Goal: Task Accomplishment & Management: Contribute content

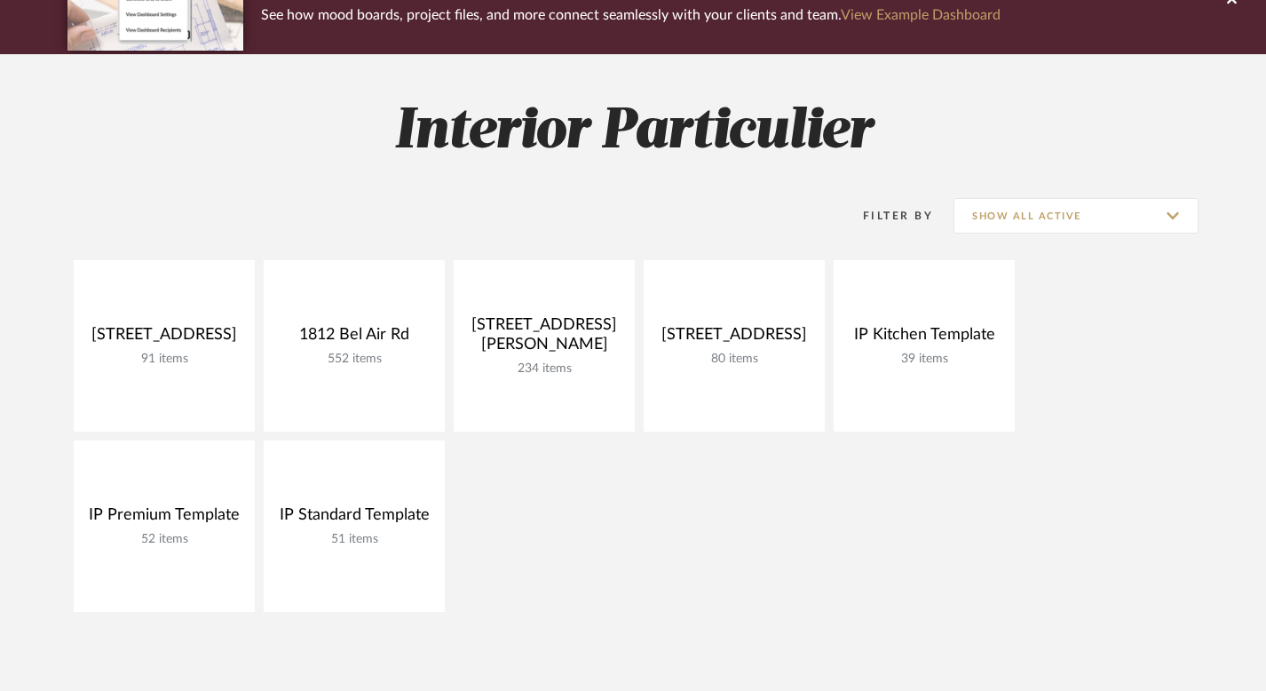
scroll to position [182, 0]
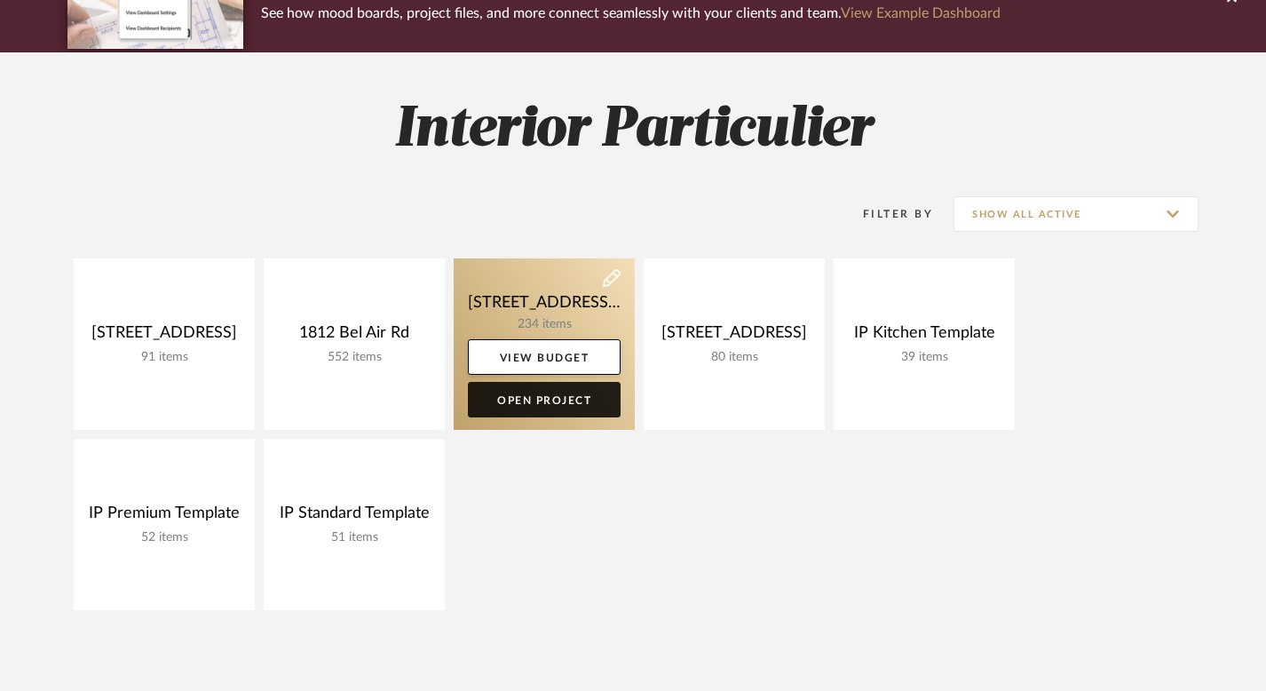
click at [534, 400] on link "Open Project" at bounding box center [544, 400] width 153 height 36
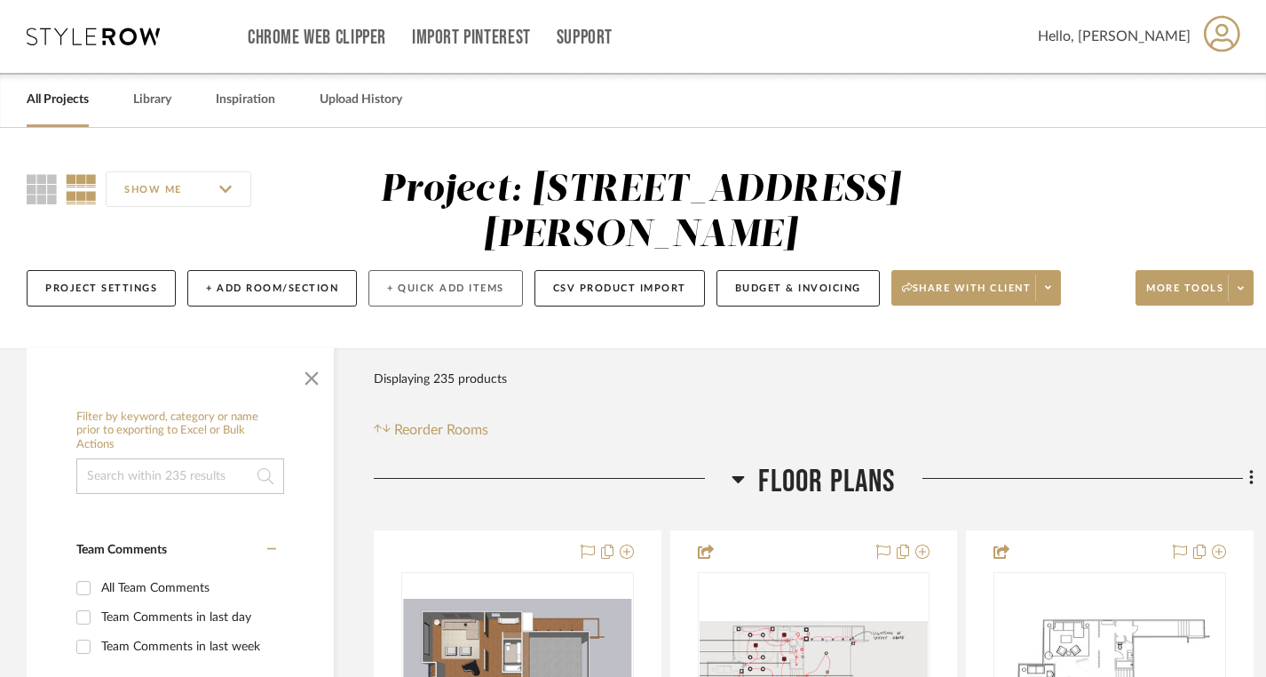
click at [414, 286] on button "+ Quick Add Items" at bounding box center [446, 288] width 155 height 36
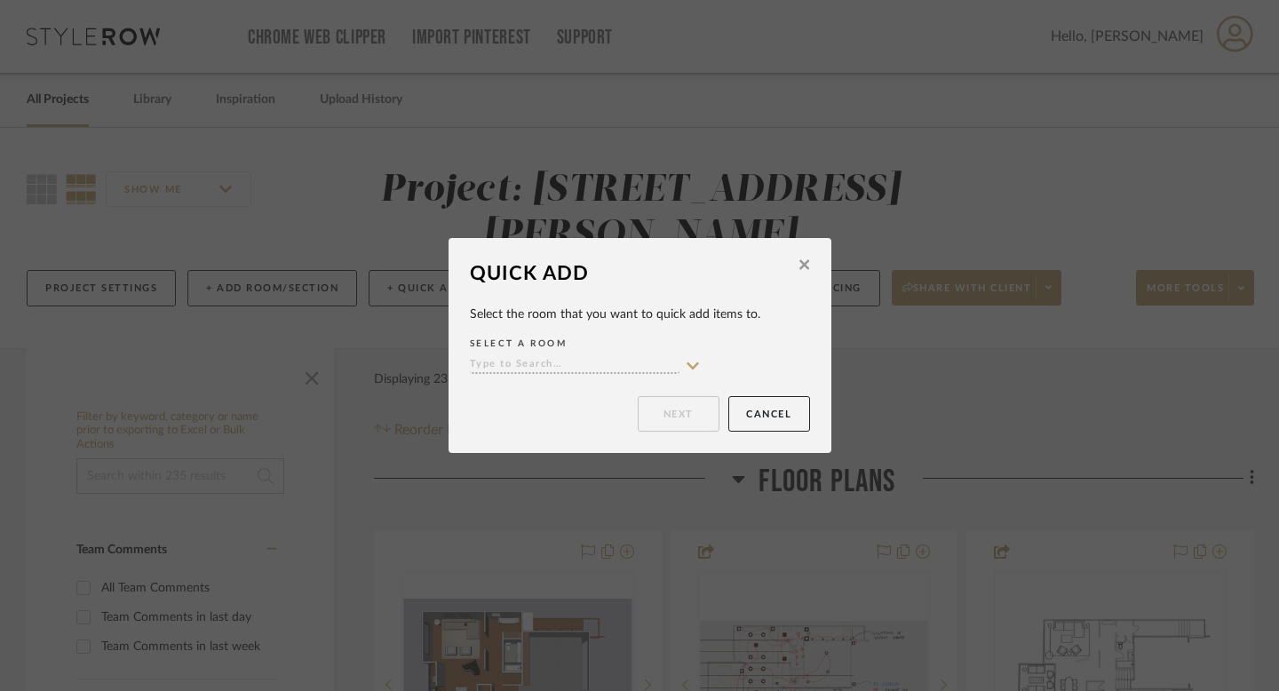
click at [693, 363] on icon at bounding box center [693, 366] width 16 height 14
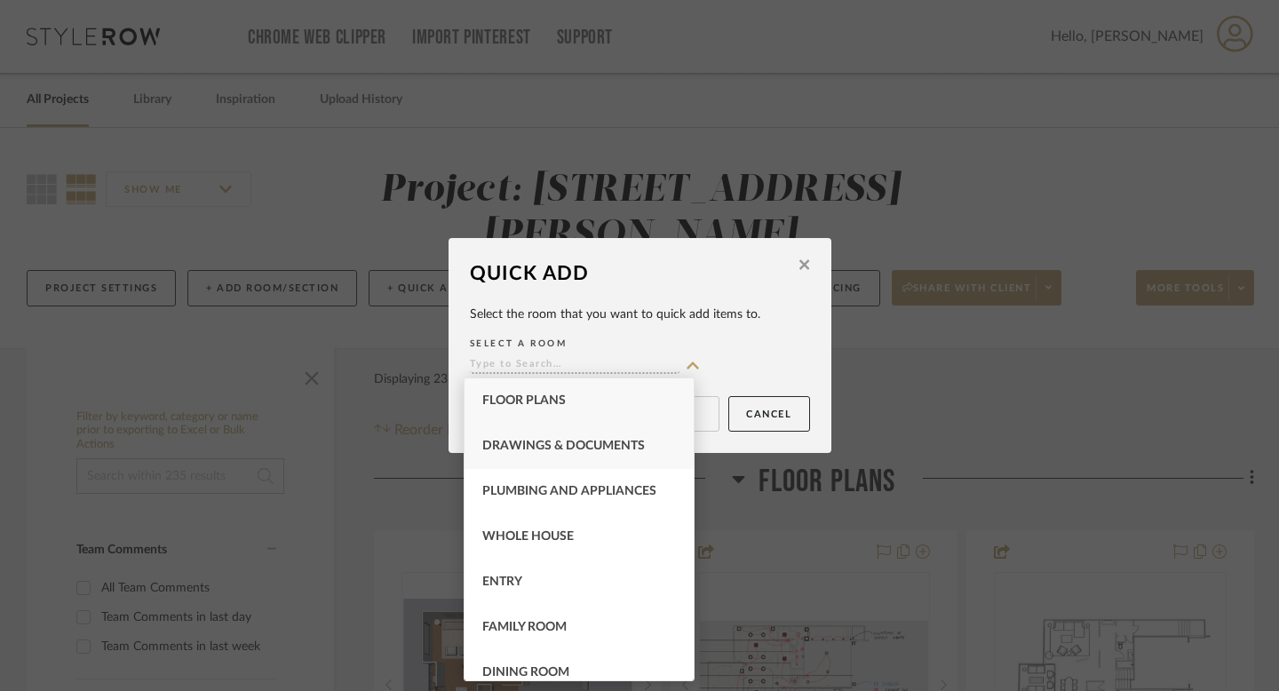
click at [608, 446] on span "Drawings & Documents" at bounding box center [563, 446] width 162 height 12
type input "Drawings & Documents"
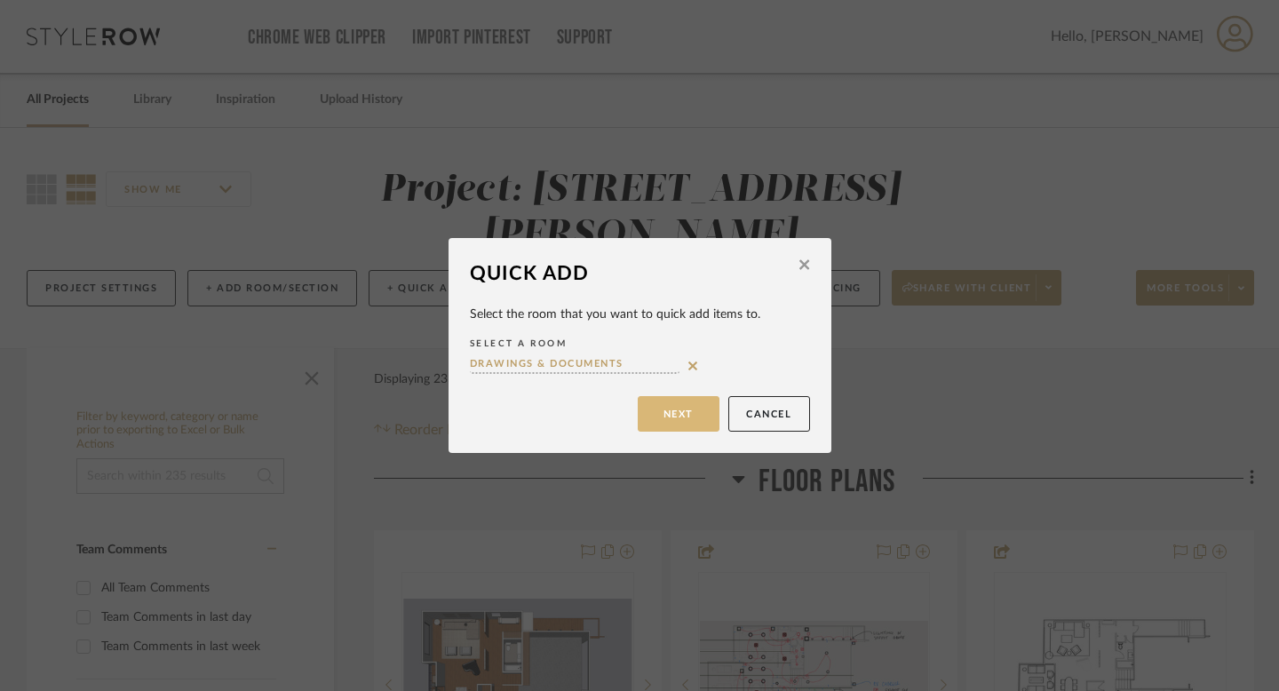
click at [651, 415] on button "Next" at bounding box center [679, 414] width 82 height 36
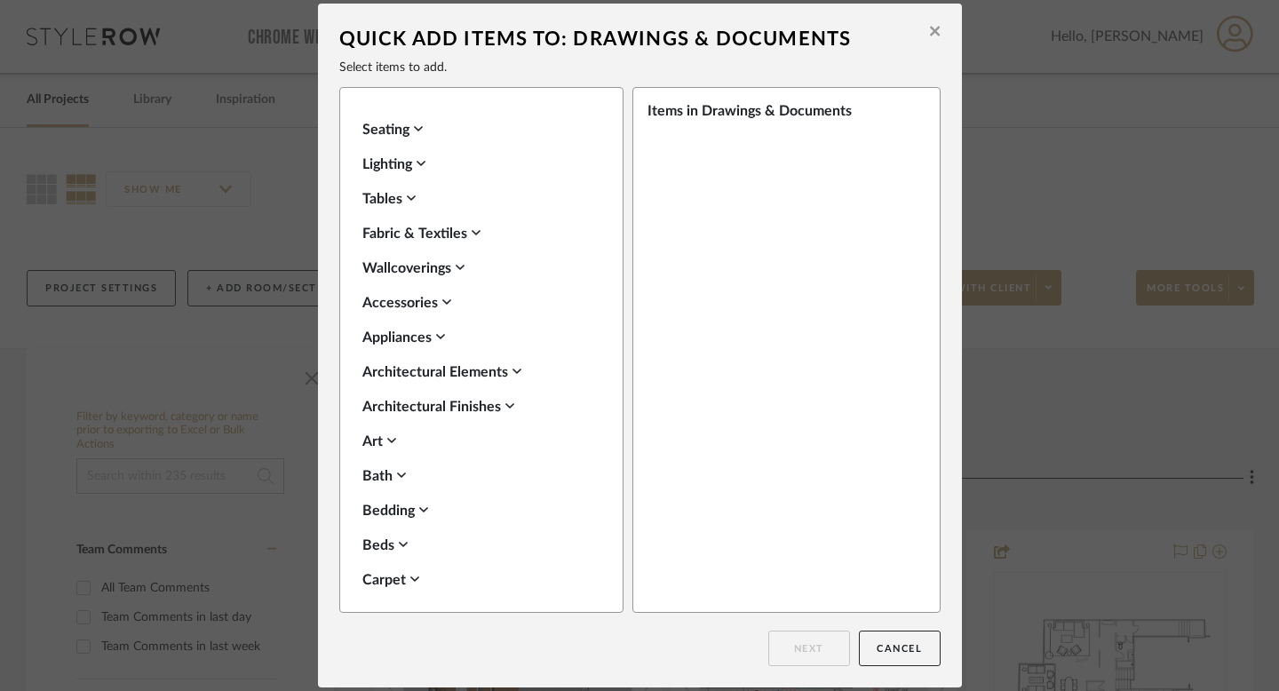
click at [417, 129] on icon at bounding box center [417, 128] width 9 height 5
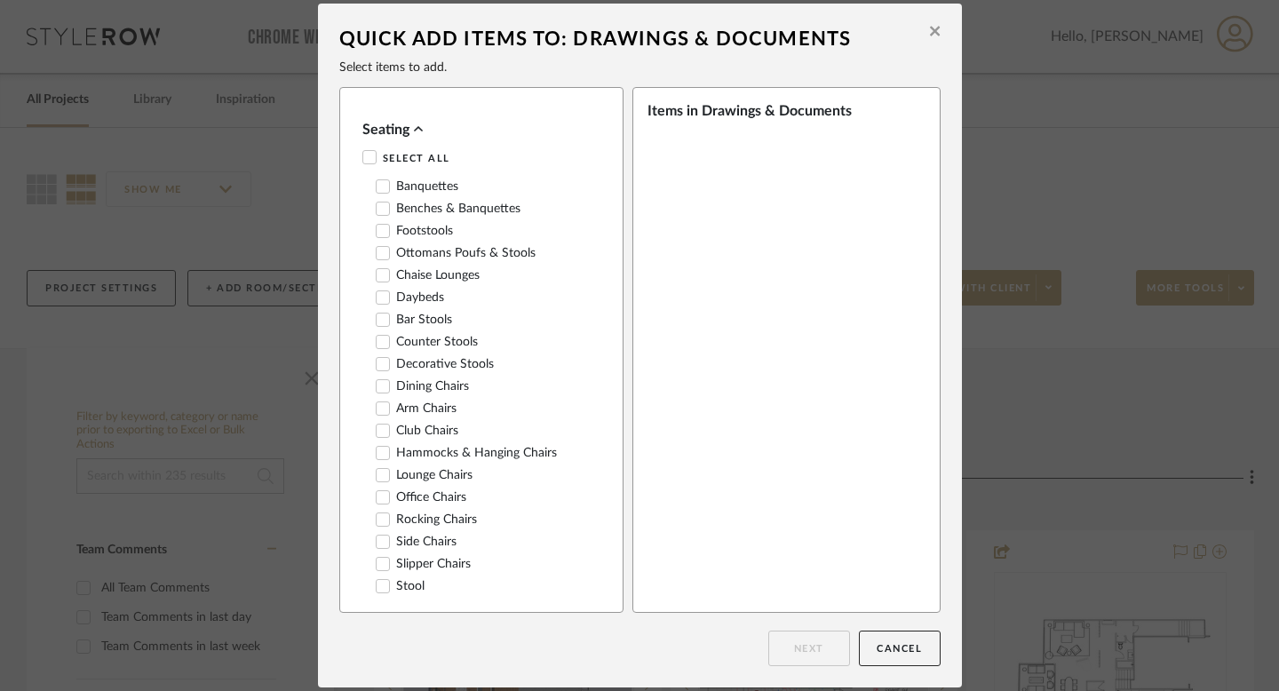
click at [417, 129] on icon at bounding box center [418, 129] width 9 height 14
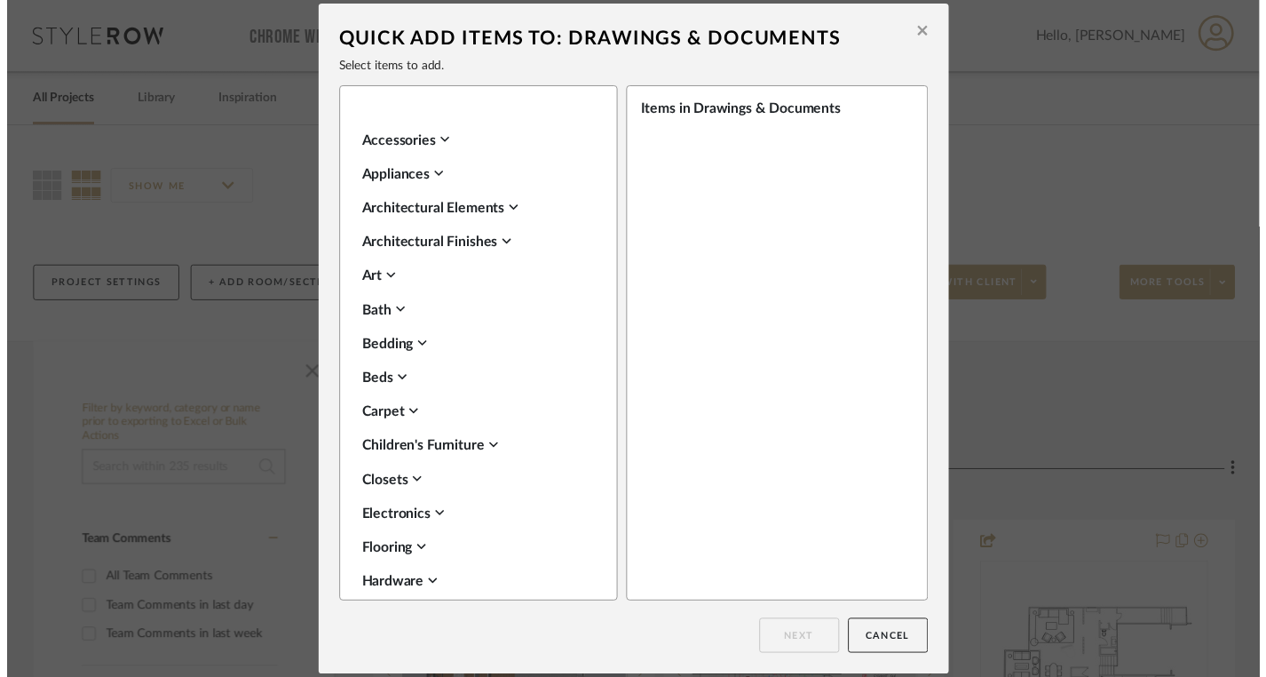
scroll to position [186, 0]
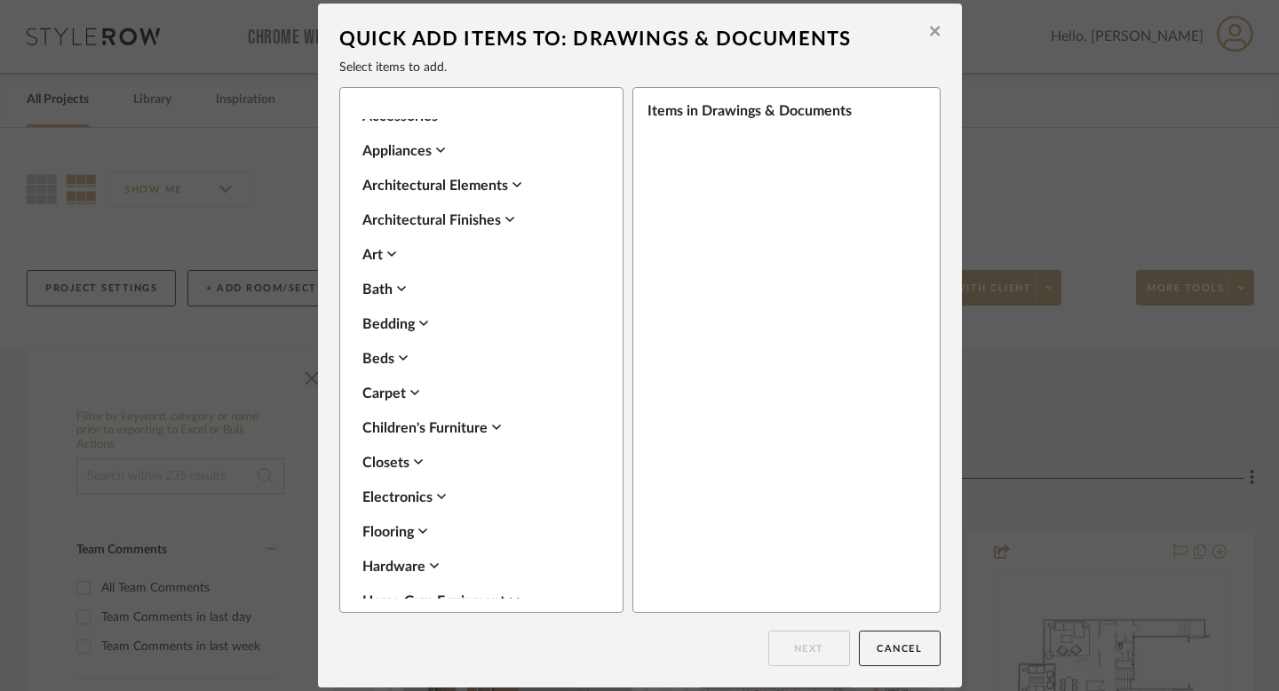
click at [739, 118] on div "Items in Drawings & Documents" at bounding box center [780, 110] width 266 height 21
click at [894, 652] on button "Cancel" at bounding box center [900, 648] width 82 height 36
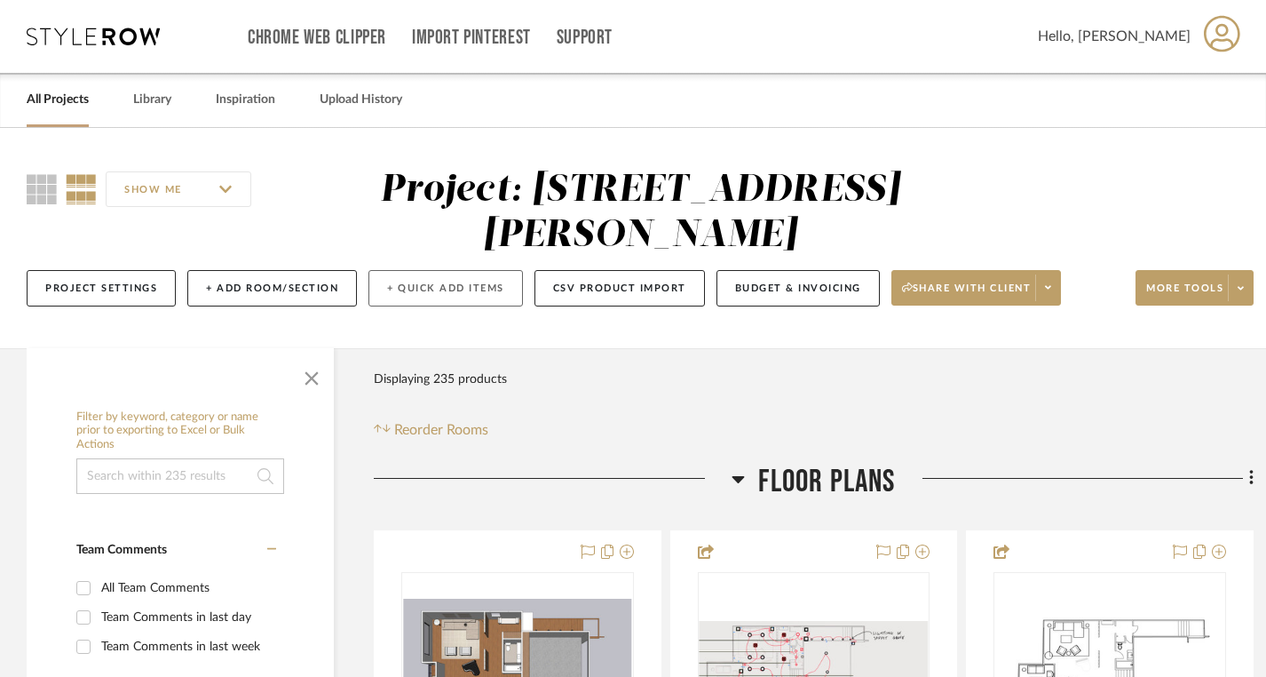
click at [438, 286] on button "+ Quick Add Items" at bounding box center [446, 288] width 155 height 36
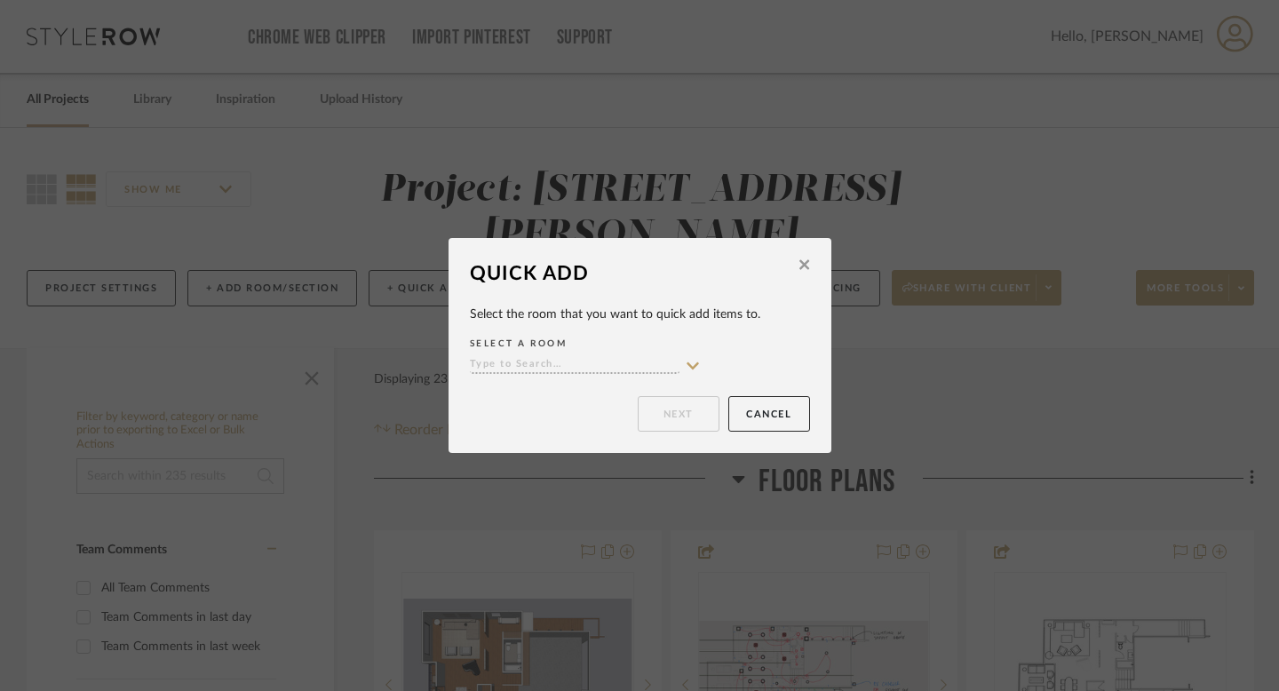
click at [801, 263] on icon at bounding box center [804, 265] width 10 height 10
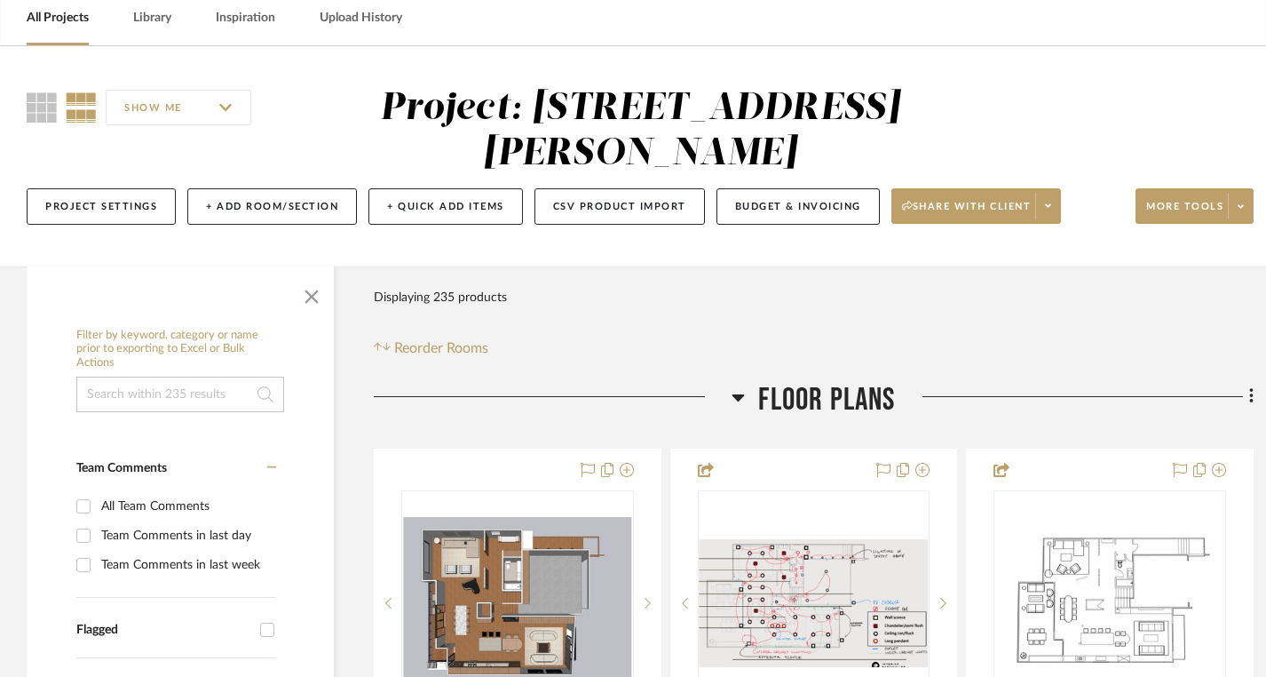
scroll to position [83, 1]
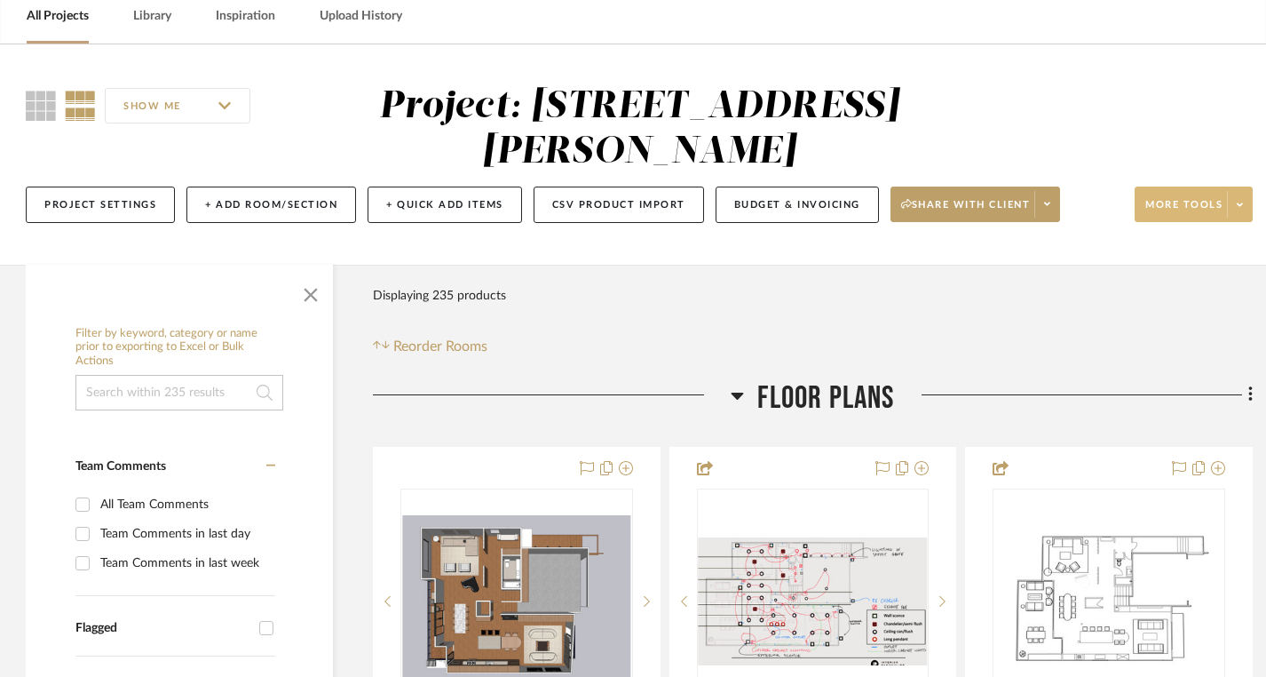
click at [1233, 210] on span at bounding box center [1239, 204] width 25 height 27
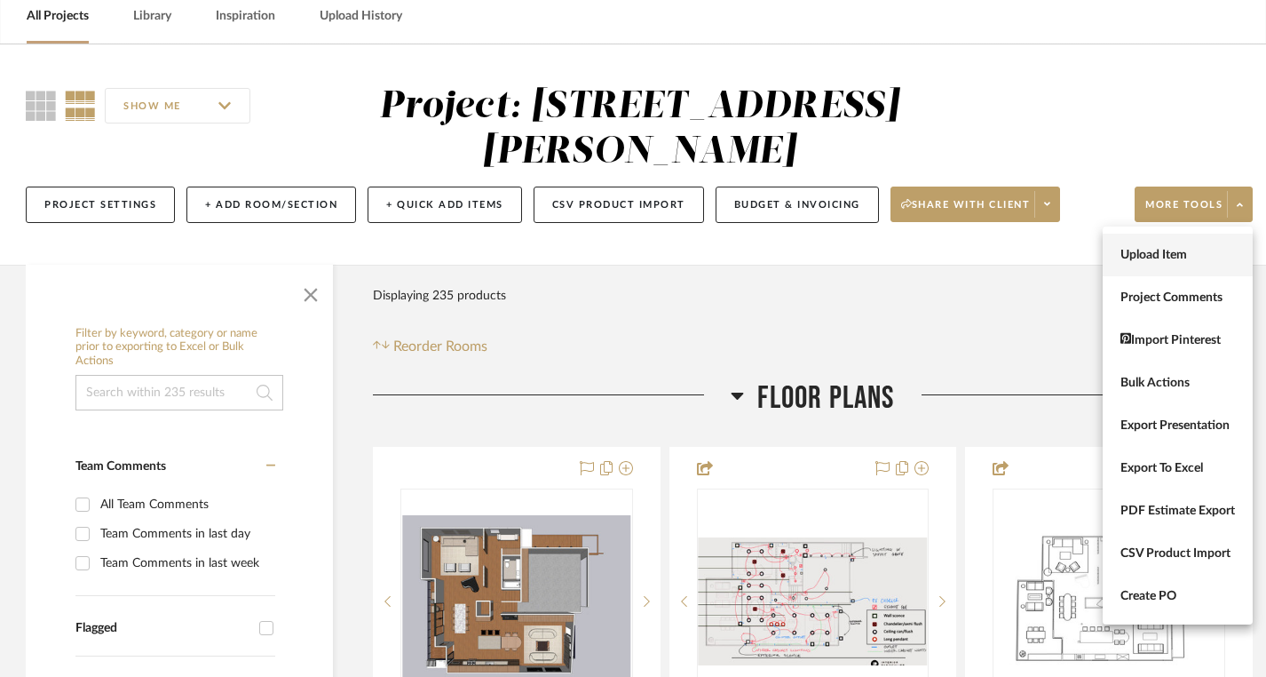
click at [1193, 249] on span "Upload Item" at bounding box center [1178, 255] width 115 height 15
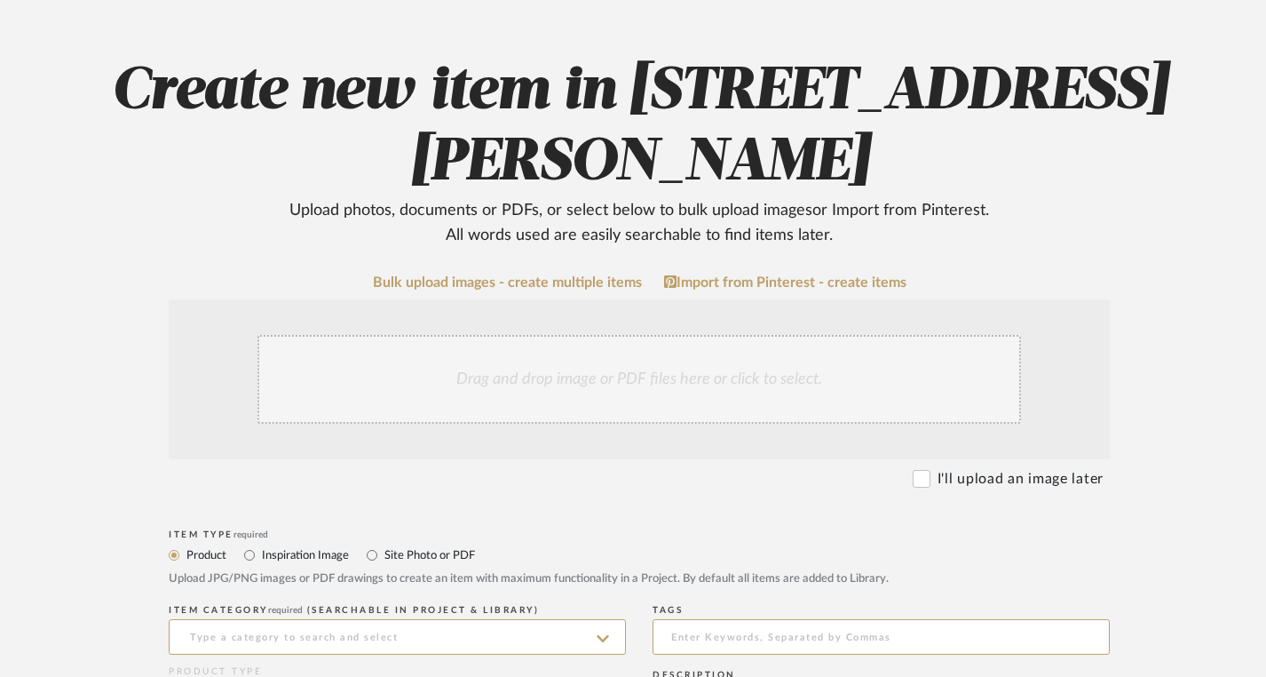
scroll to position [161, 0]
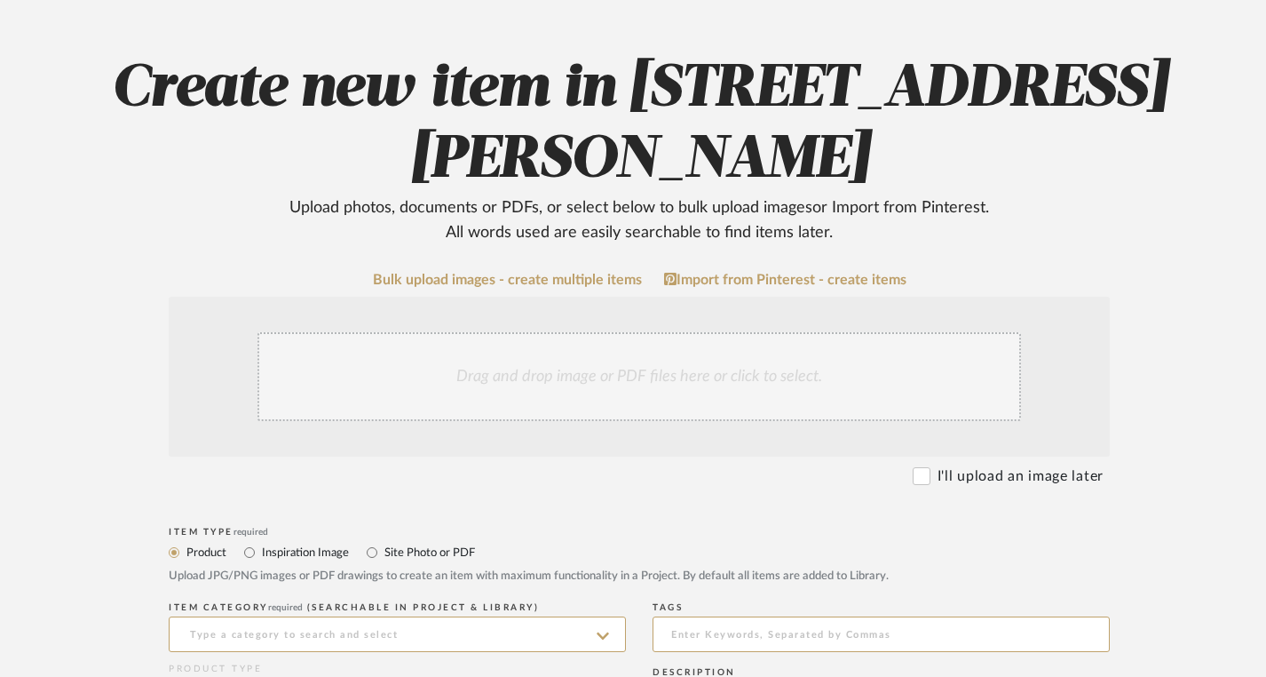
click at [615, 358] on div "Drag and drop image or PDF files here or click to select." at bounding box center [640, 376] width 764 height 89
click at [372, 551] on input "Site Photo or PDF" at bounding box center [371, 552] width 21 height 21
radio input "true"
click at [580, 365] on div "Drag and drop image or PDF files here or click to select." at bounding box center [640, 376] width 764 height 89
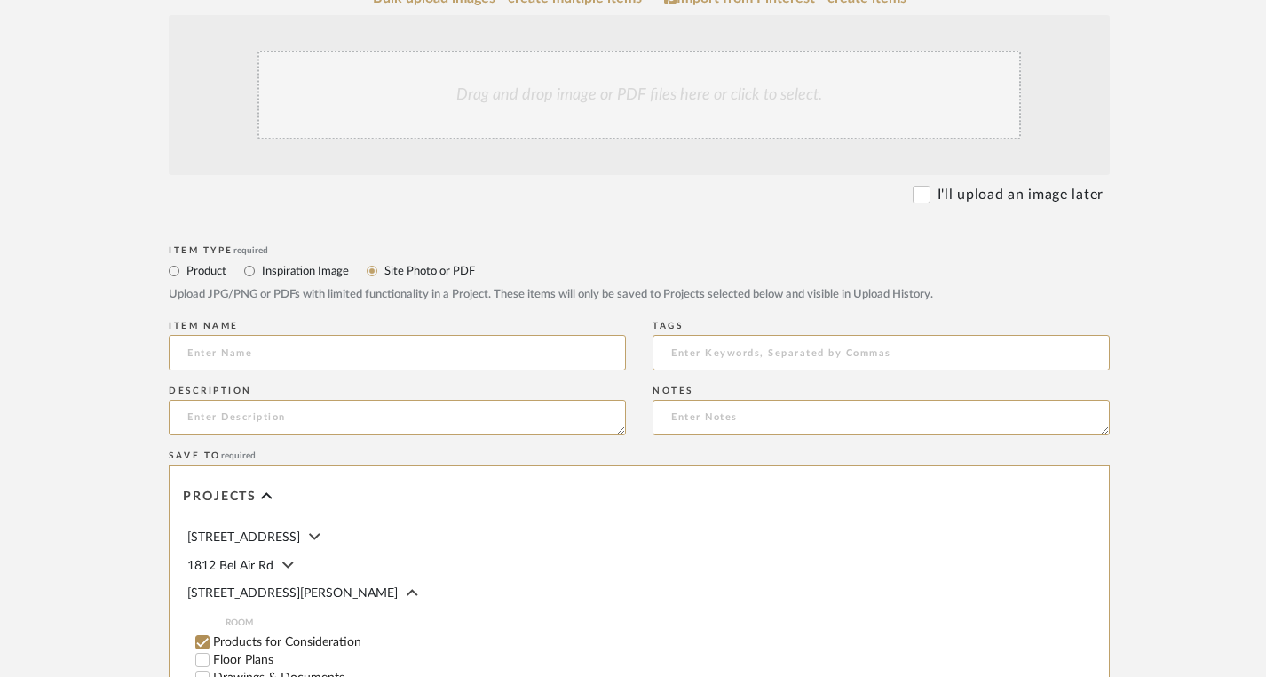
scroll to position [446, 0]
click at [297, 272] on label "Inspiration Image" at bounding box center [304, 268] width 89 height 20
click at [260, 272] on input "Inspiration Image" at bounding box center [249, 267] width 21 height 21
radio input "true"
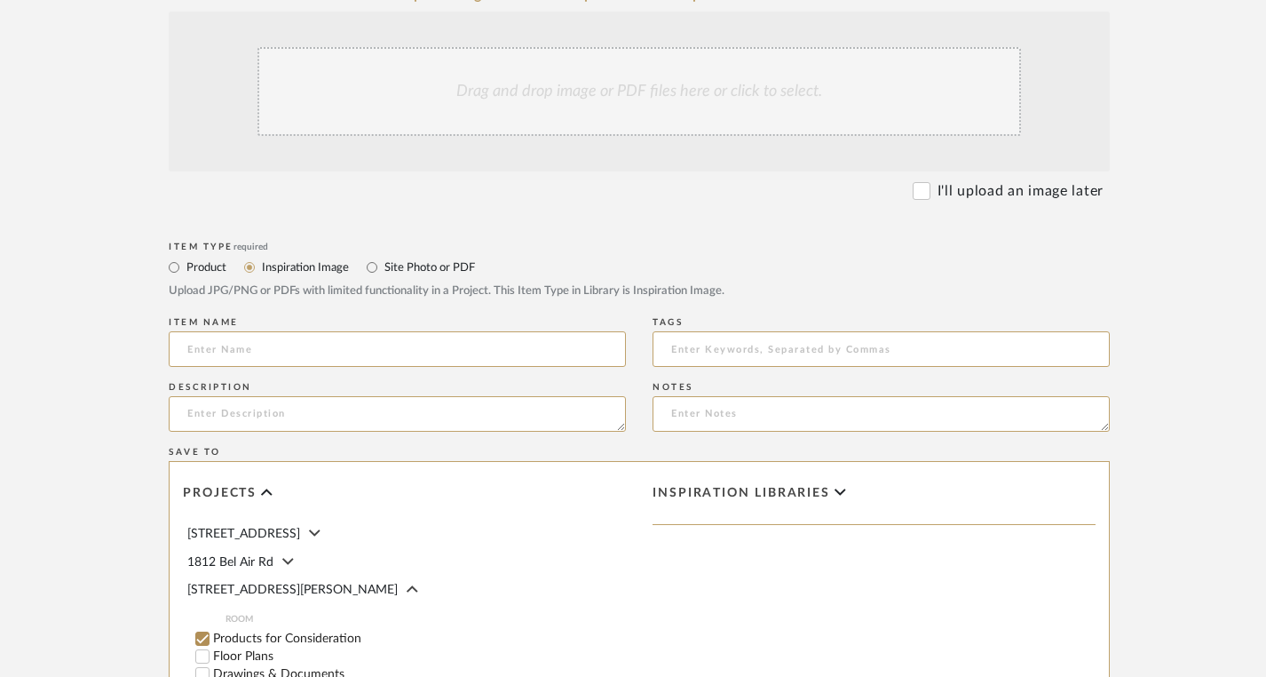
click at [584, 91] on div "Drag and drop image or PDF files here or click to select." at bounding box center [640, 91] width 764 height 89
click at [373, 262] on input "Site Photo or PDF" at bounding box center [371, 267] width 21 height 21
radio input "true"
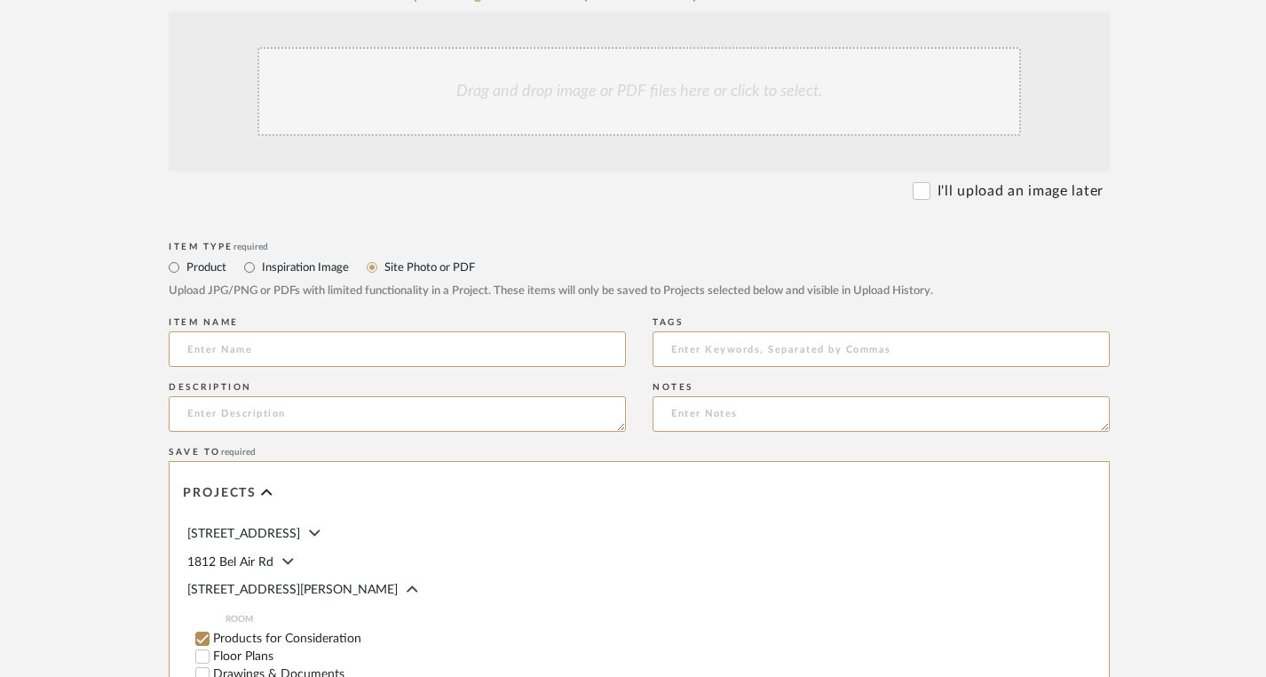
click at [666, 117] on div "Drag and drop image or PDF files here or click to select." at bounding box center [640, 91] width 764 height 89
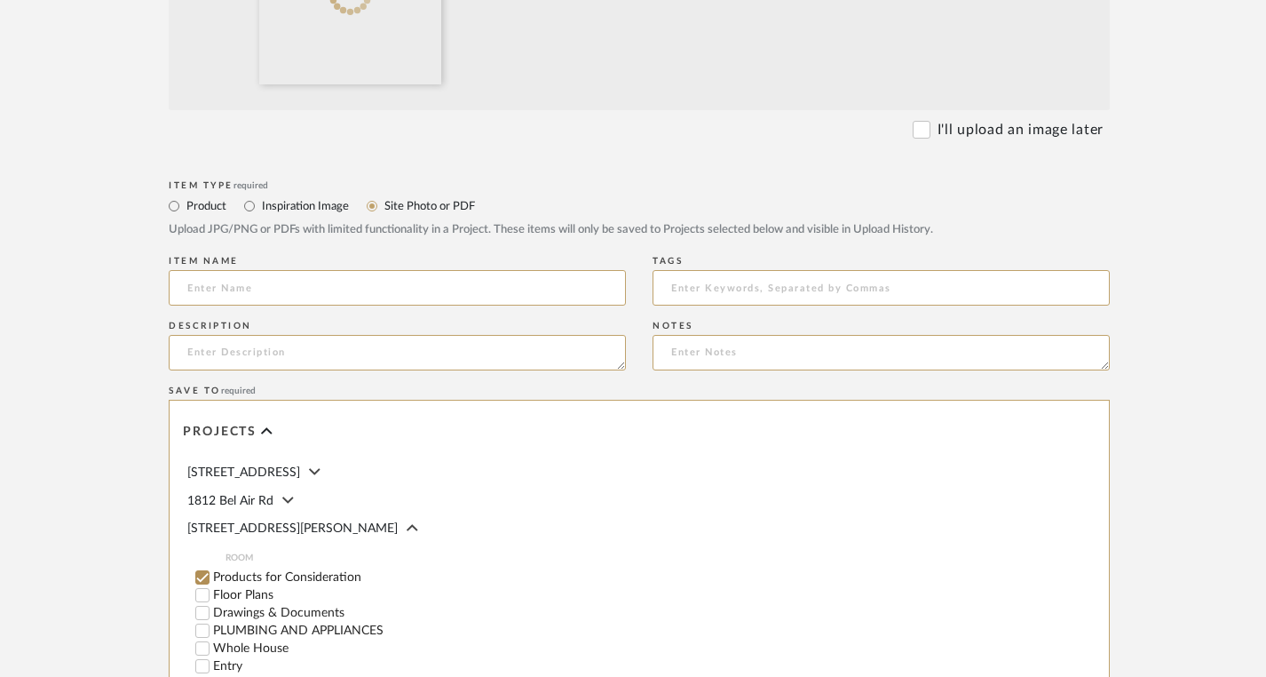
scroll to position [706, 0]
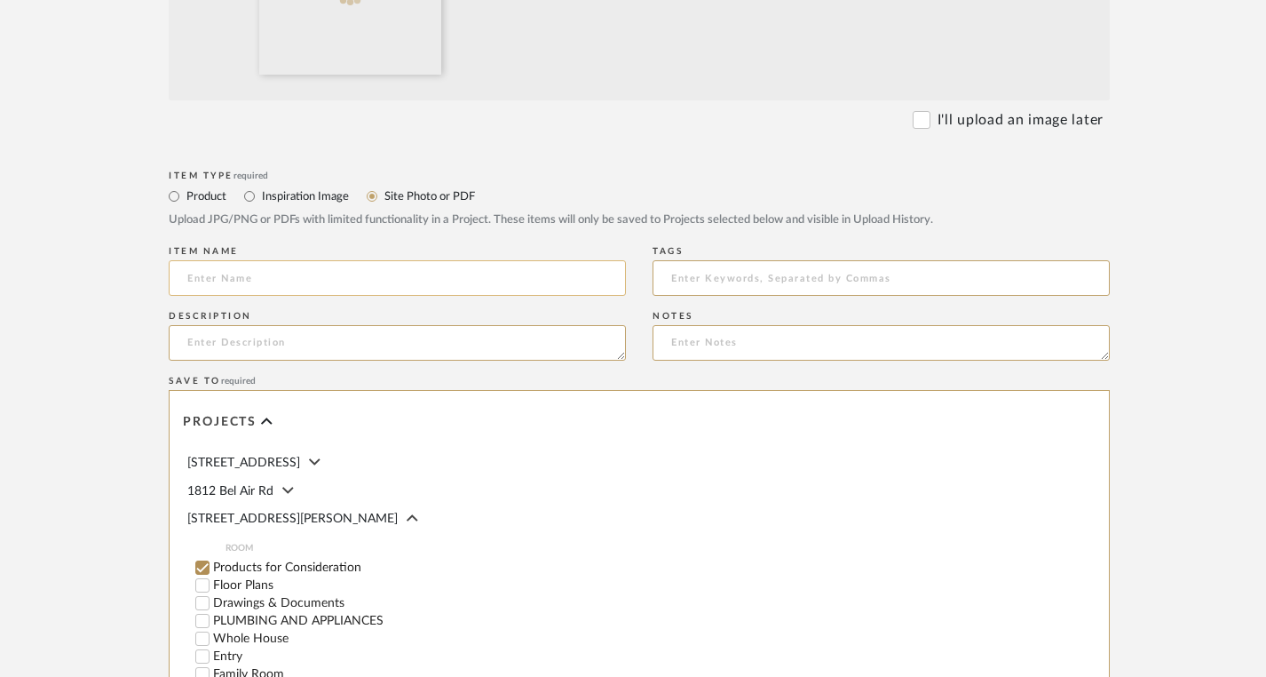
click at [528, 289] on input at bounding box center [397, 278] width 457 height 36
click at [222, 282] on input "Manzanite Sourcing" at bounding box center [397, 278] width 457 height 36
paste input "ANZANITA - Sourcing PDF"
click at [383, 277] on input "MANZANITA - Sourcing PDF Sourcing" at bounding box center [397, 278] width 457 height 36
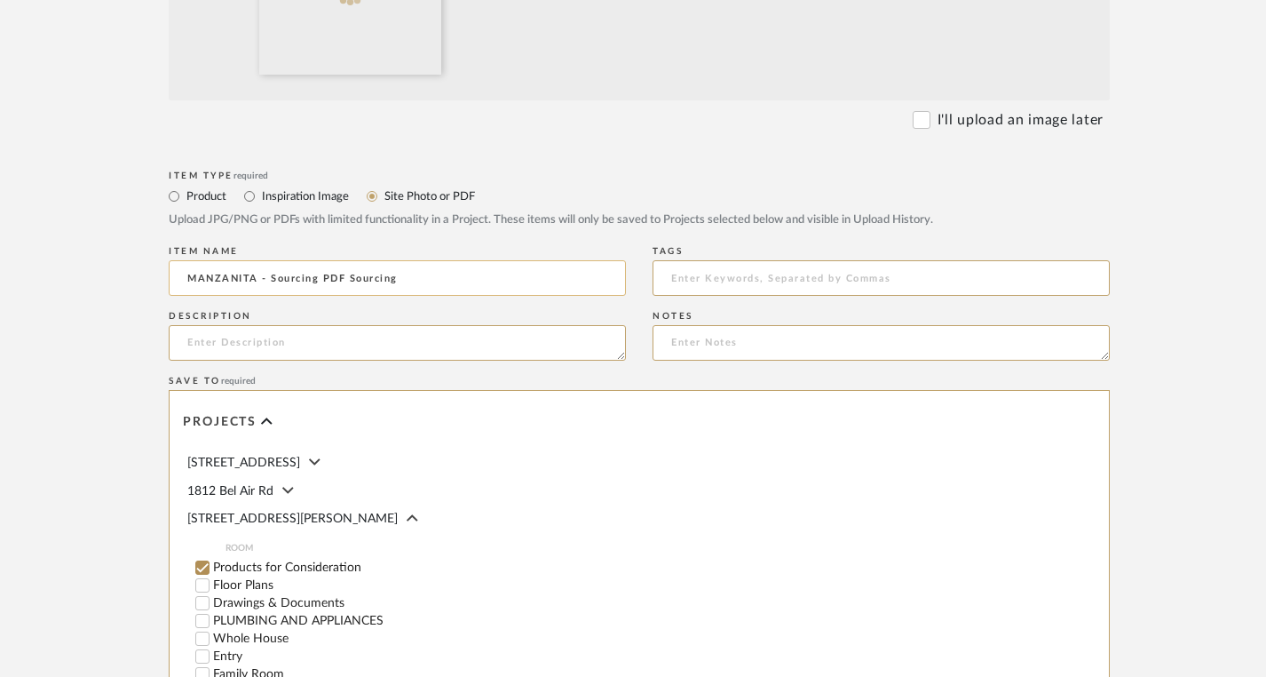
click at [383, 277] on input "MANZANITA - Sourcing PDF Sourcing" at bounding box center [397, 278] width 457 height 36
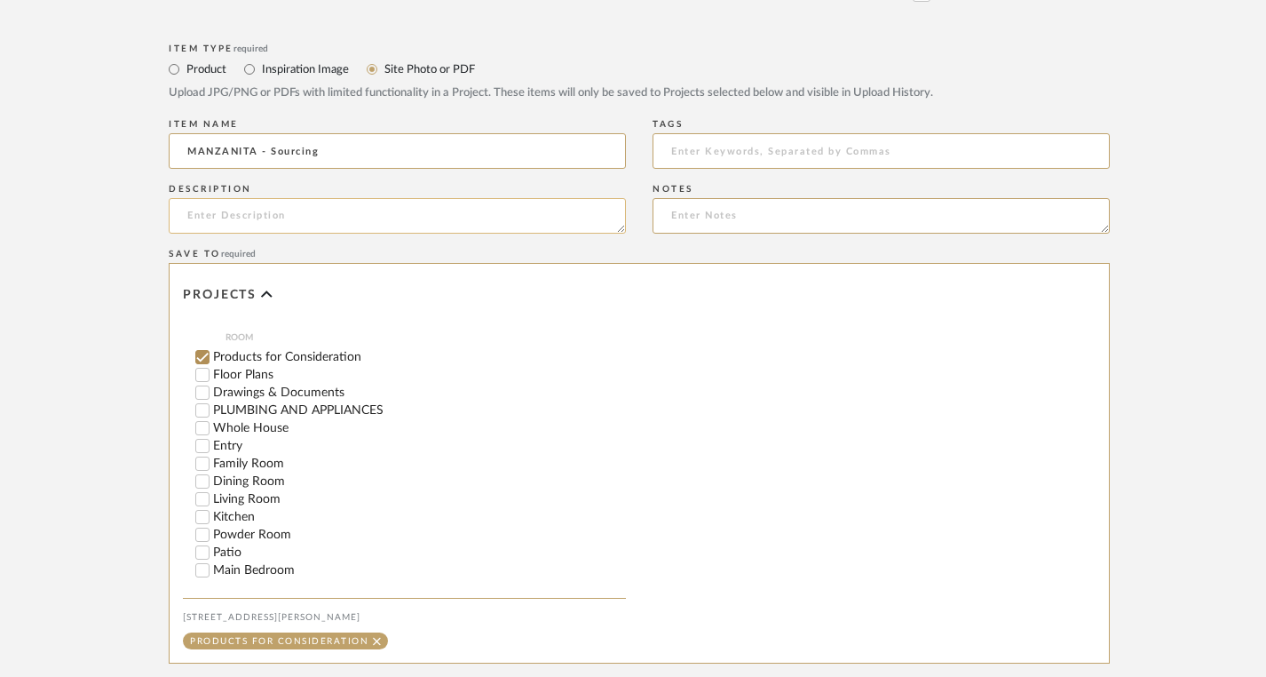
scroll to position [82, 0]
click at [202, 425] on input "Whole House" at bounding box center [203, 430] width 18 height 18
type input "MANZANITA - Sourcing"
checkbox input "false"
click at [205, 392] on input "Drawings & Documents" at bounding box center [203, 394] width 18 height 18
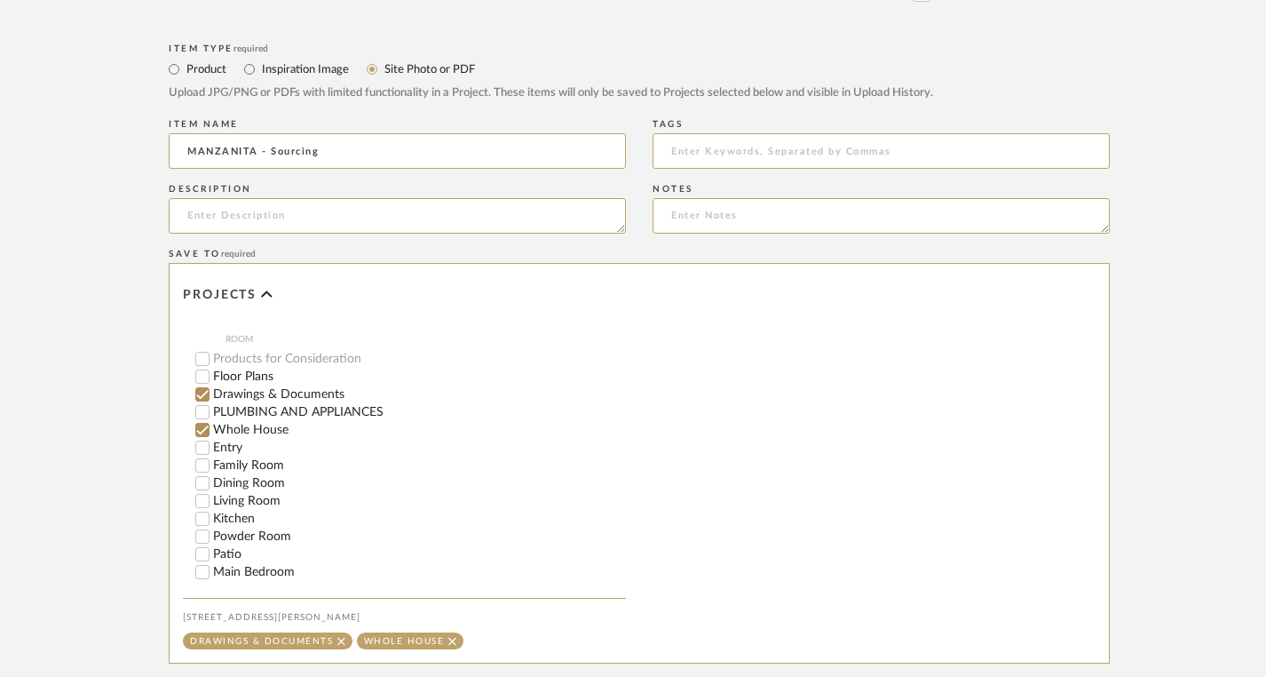
click at [203, 432] on input "Whole House" at bounding box center [203, 430] width 18 height 18
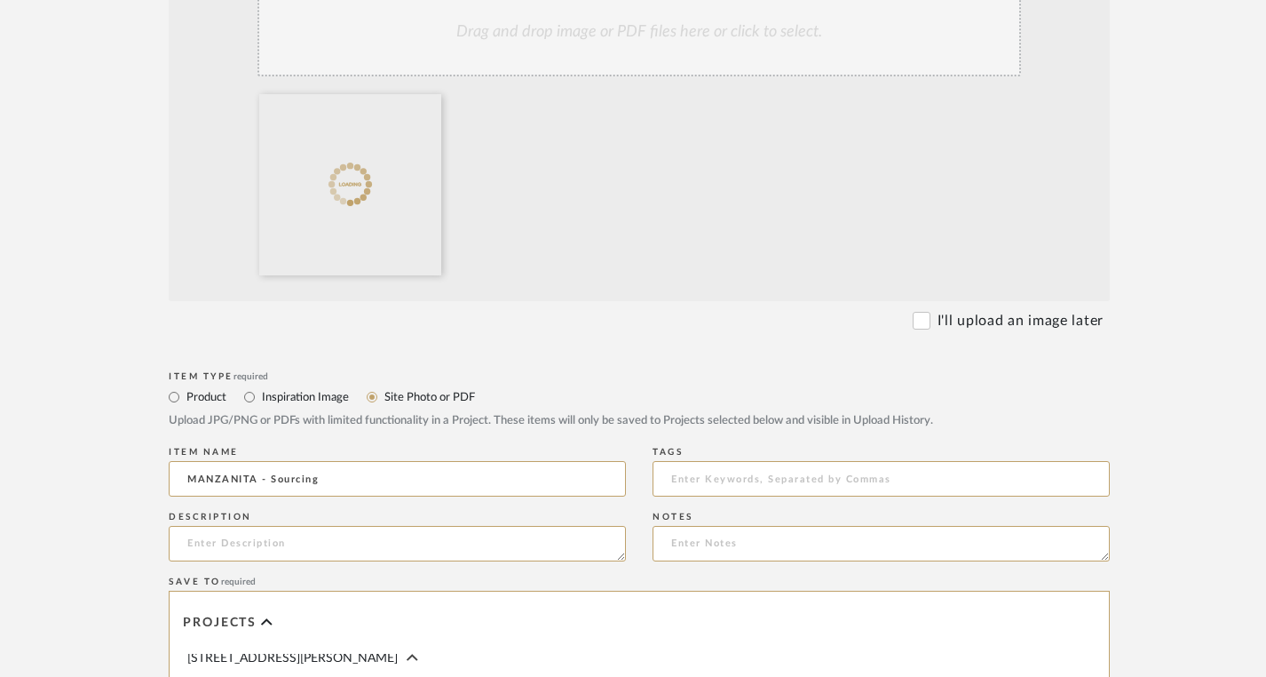
scroll to position [489, 0]
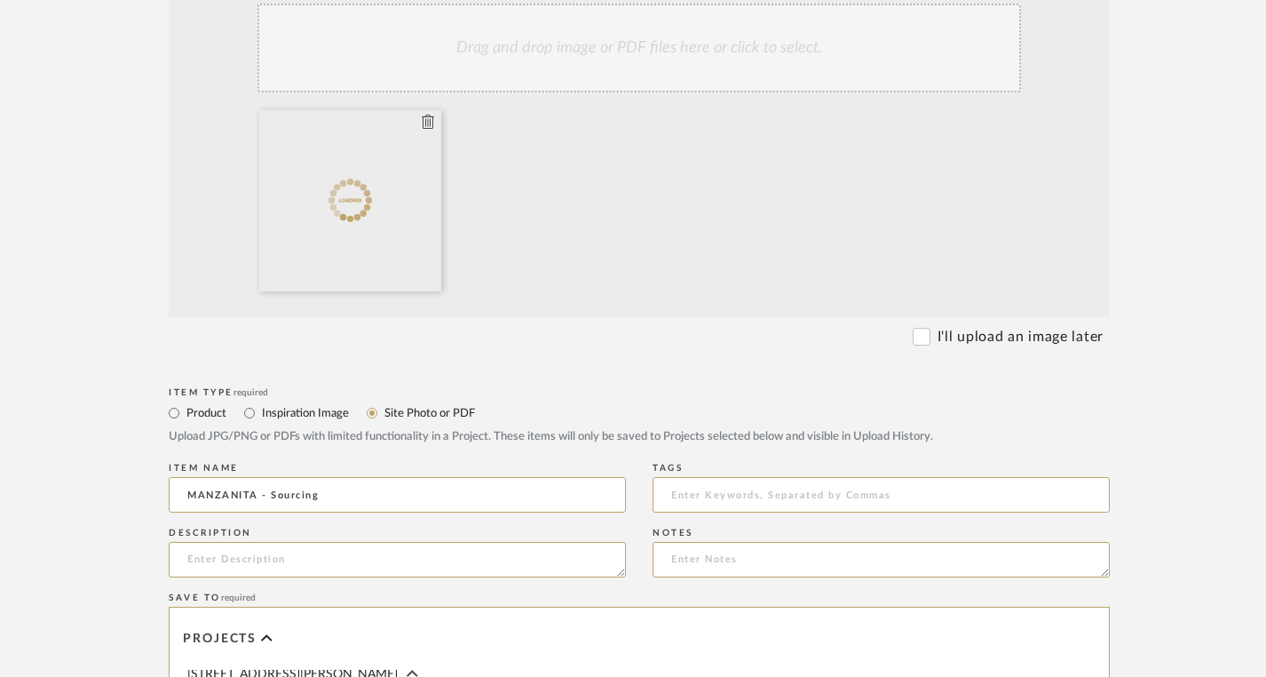
click at [410, 159] on div at bounding box center [350, 200] width 182 height 181
click at [426, 121] on icon at bounding box center [428, 122] width 12 height 14
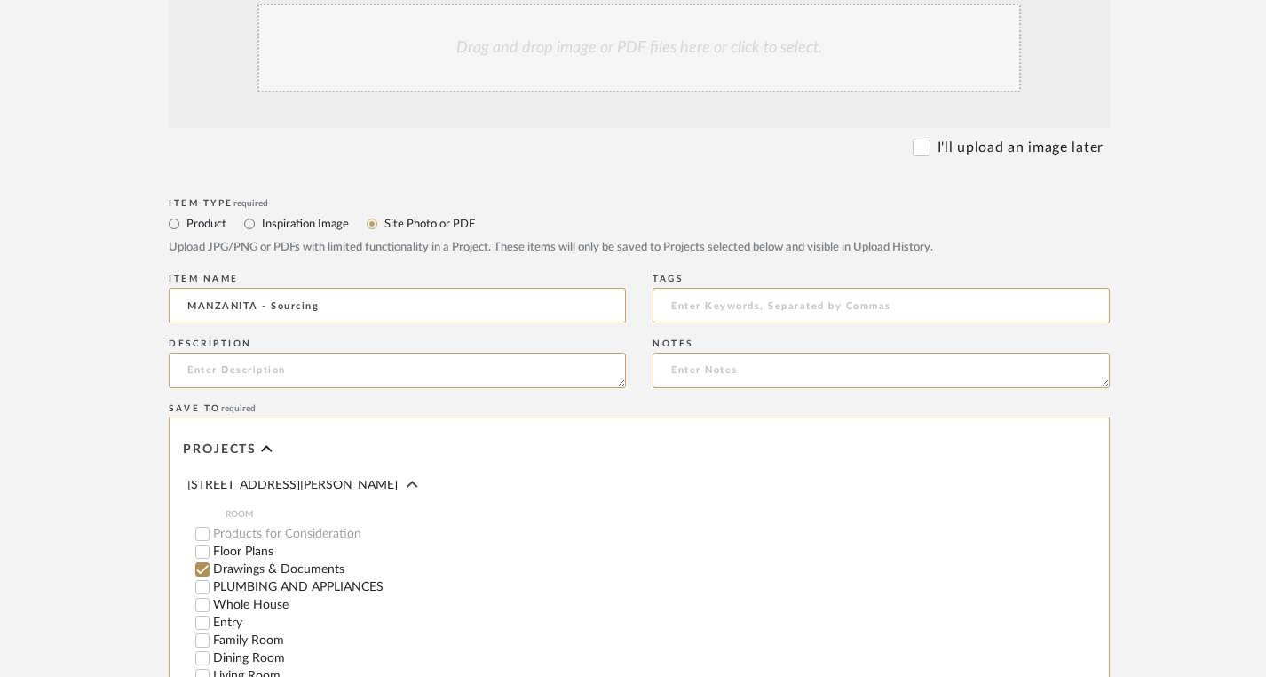
click at [495, 51] on div "Drag and drop image or PDF files here or click to select." at bounding box center [640, 48] width 764 height 89
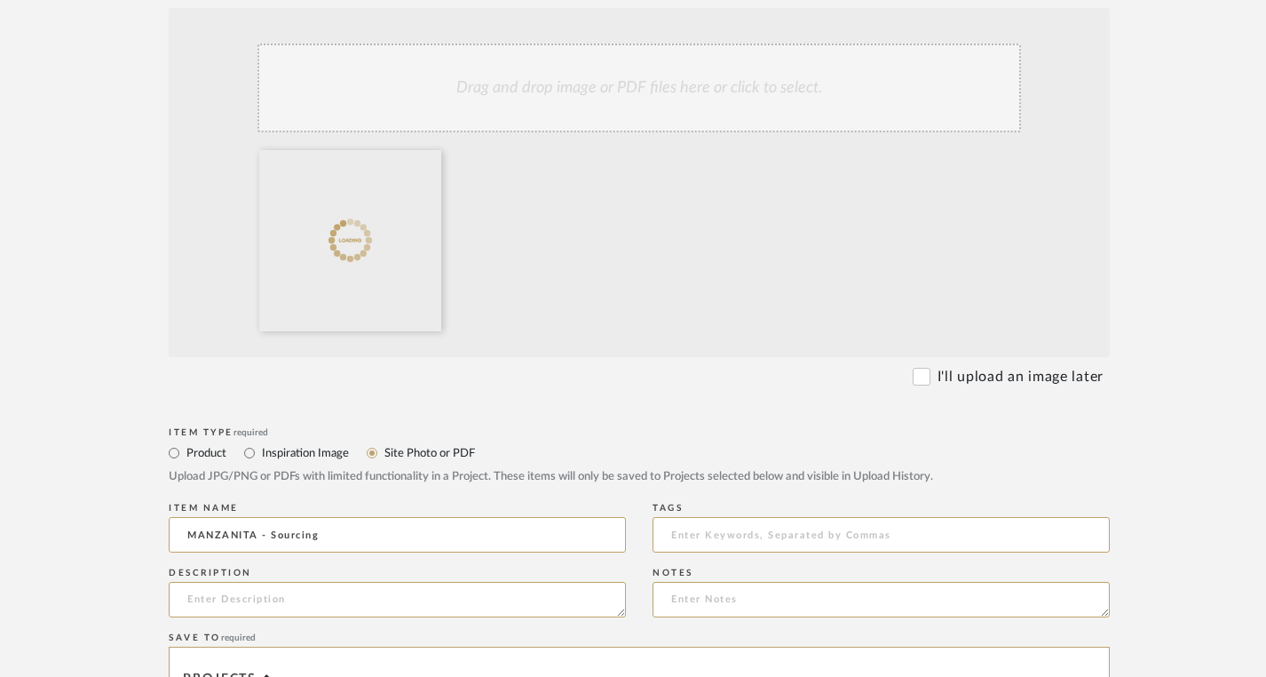
scroll to position [440, 0]
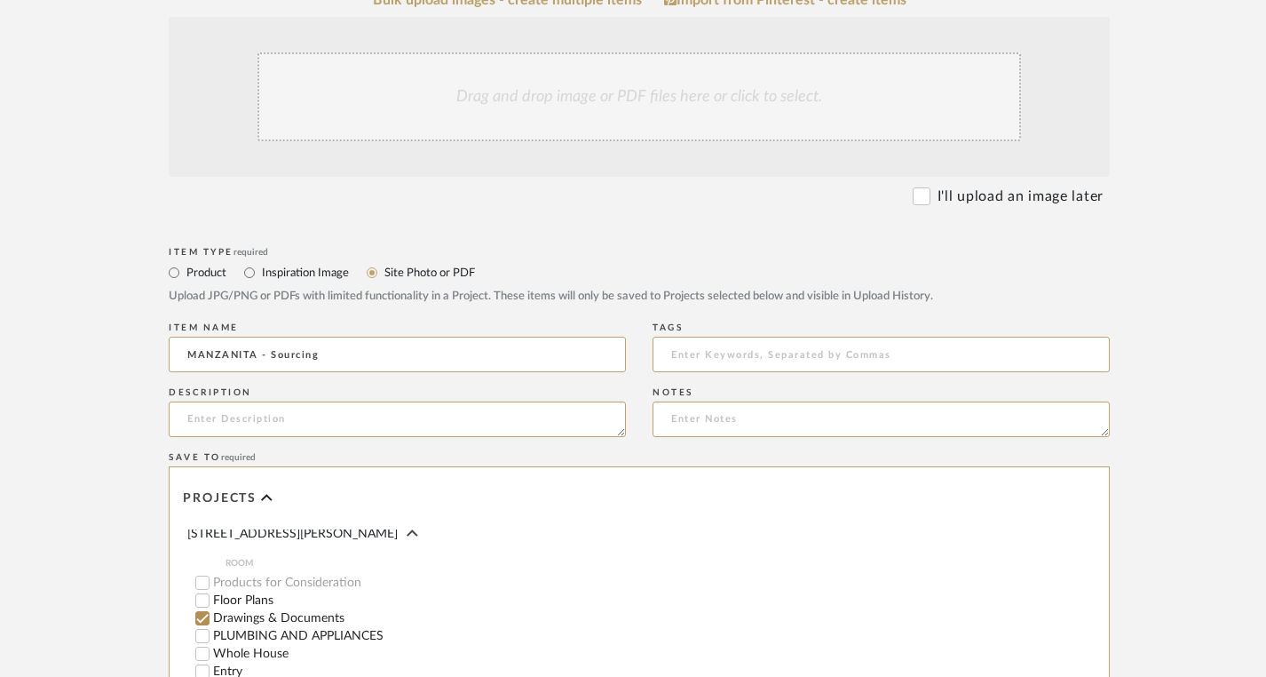
click at [657, 103] on div "Drag and drop image or PDF files here or click to select." at bounding box center [640, 96] width 764 height 89
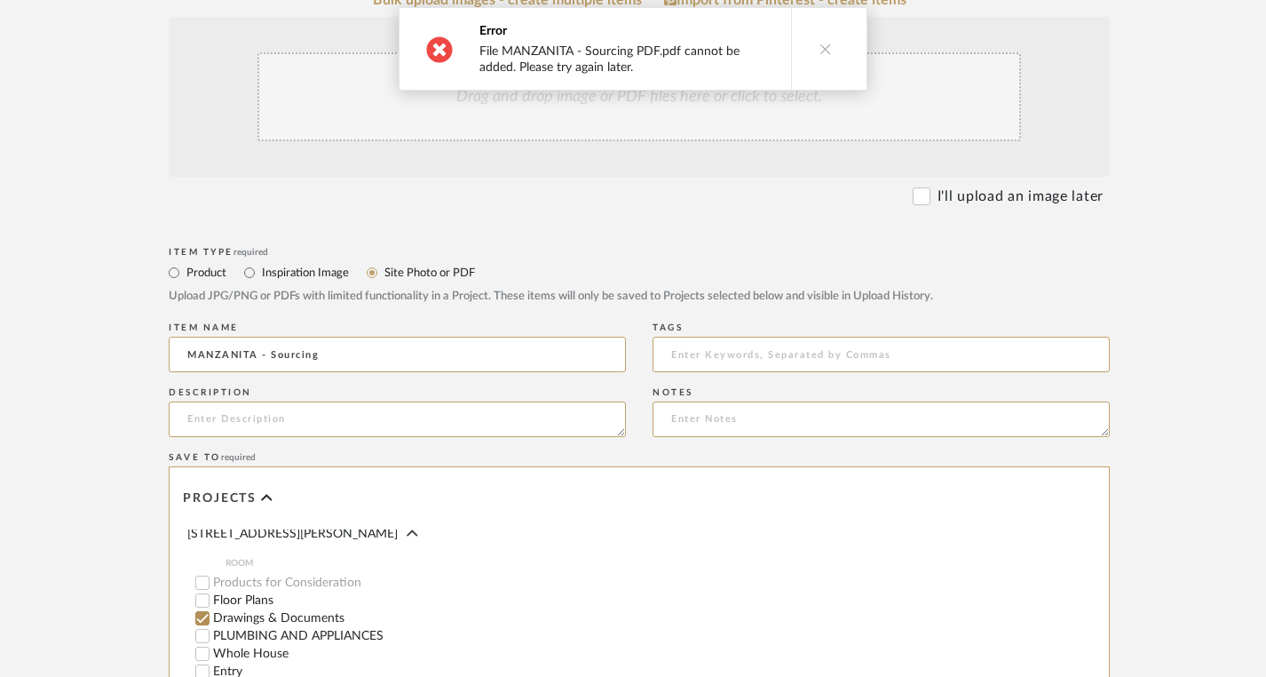
click at [575, 98] on div "Drag and drop image or PDF files here or click to select." at bounding box center [640, 96] width 764 height 89
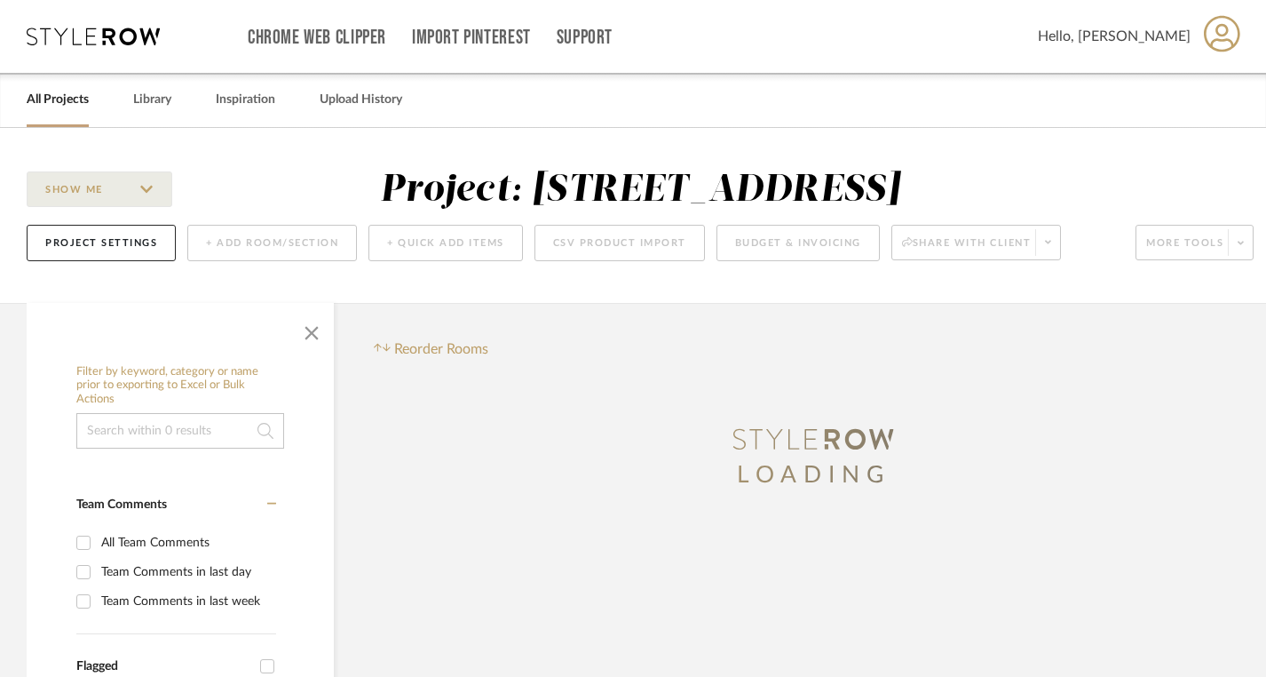
click at [48, 97] on link "All Projects" at bounding box center [58, 100] width 62 height 24
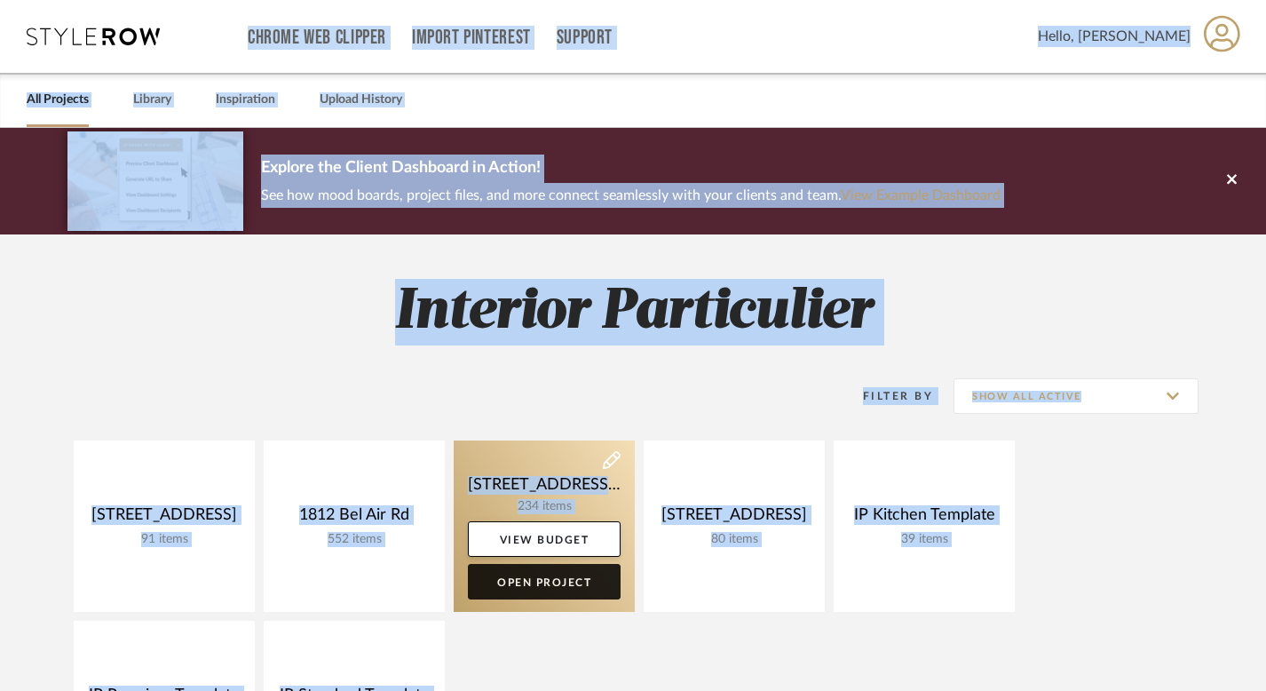
click at [532, 582] on link "Open Project" at bounding box center [544, 582] width 153 height 36
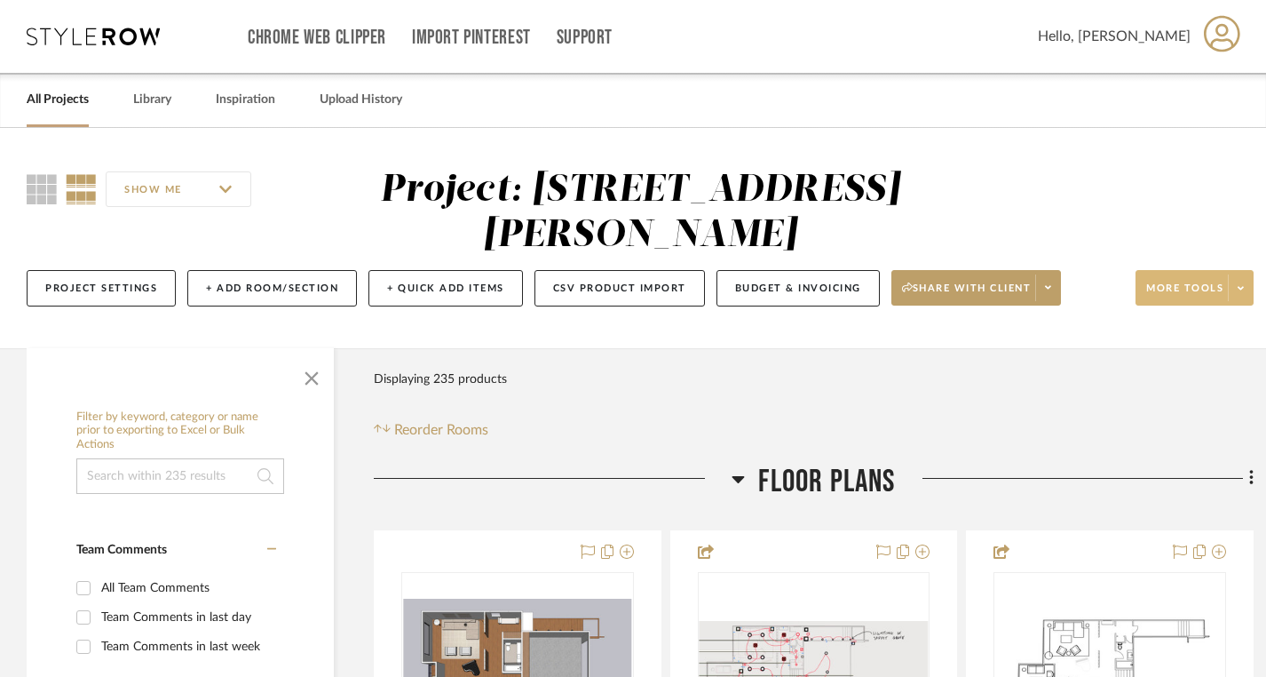
click at [1236, 282] on span at bounding box center [1240, 287] width 25 height 27
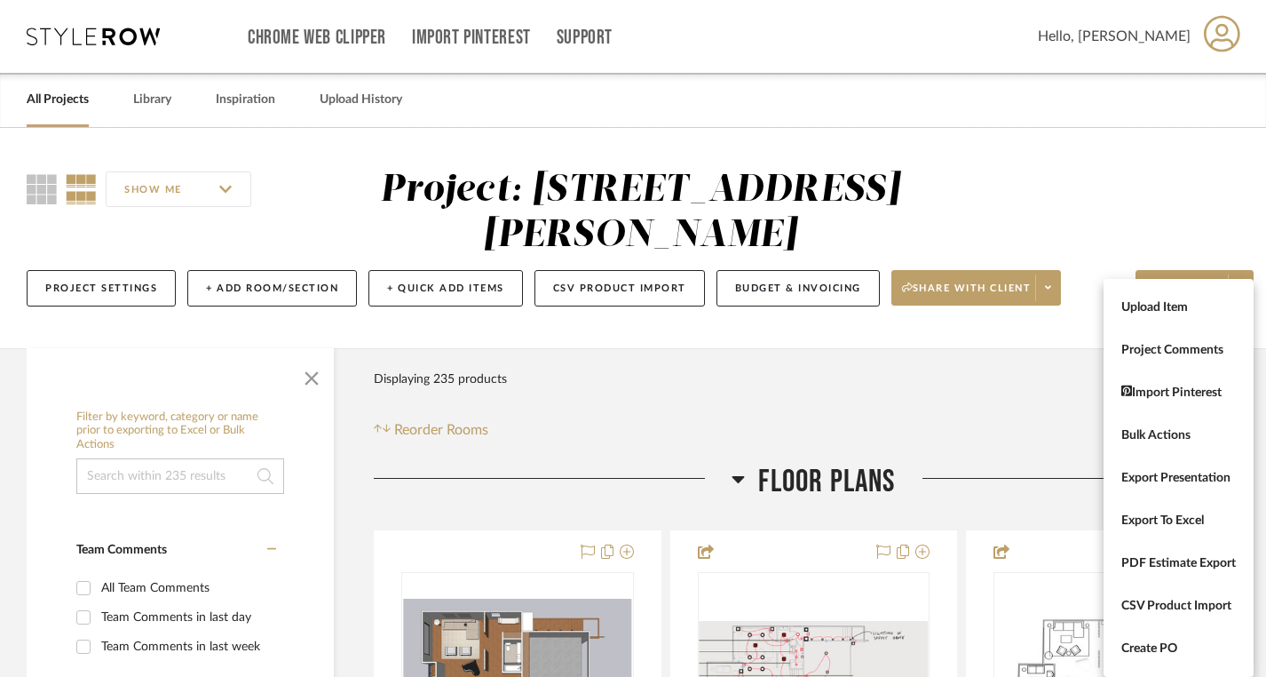
click at [1010, 358] on div at bounding box center [633, 338] width 1266 height 677
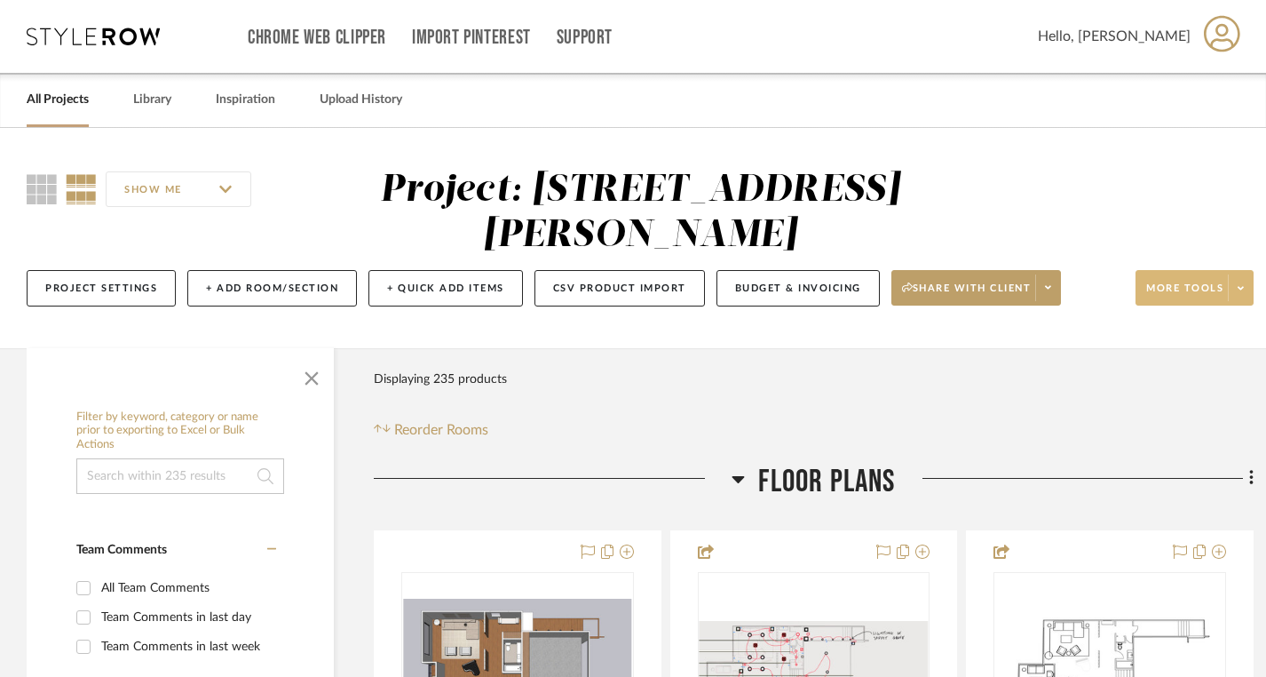
click at [1233, 281] on span at bounding box center [1240, 287] width 25 height 27
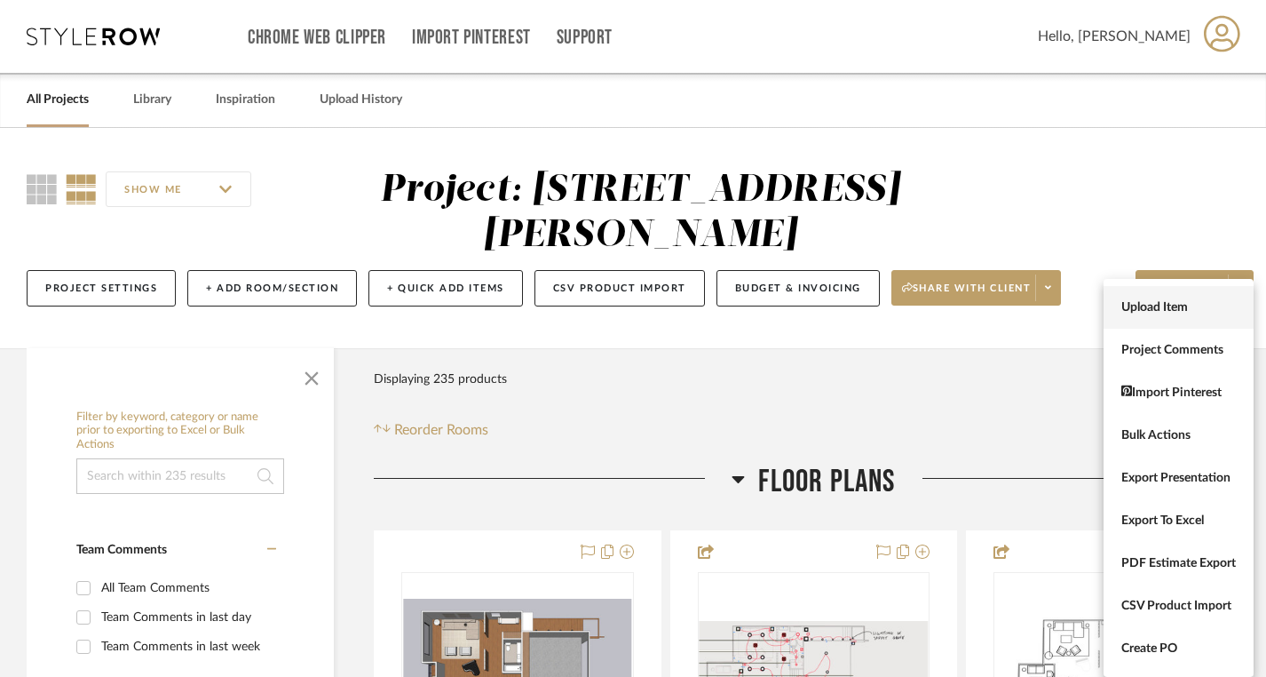
click at [1206, 295] on button "Upload Item" at bounding box center [1179, 307] width 150 height 43
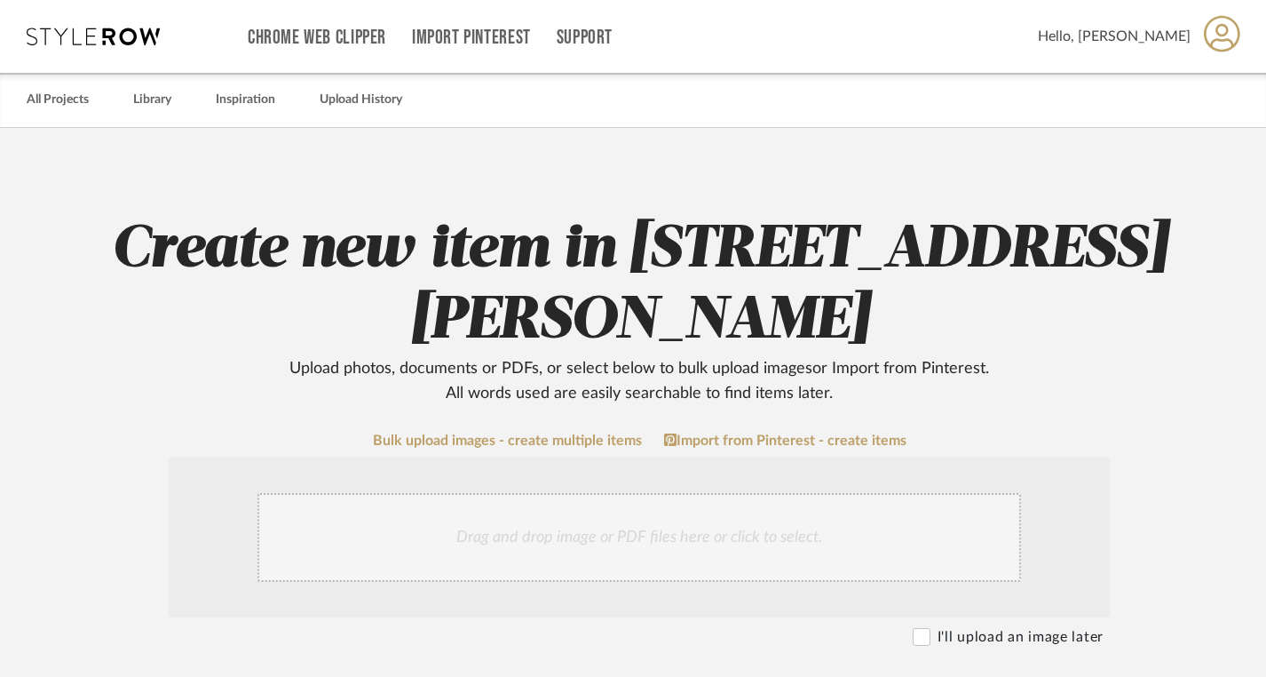
scroll to position [209, 0]
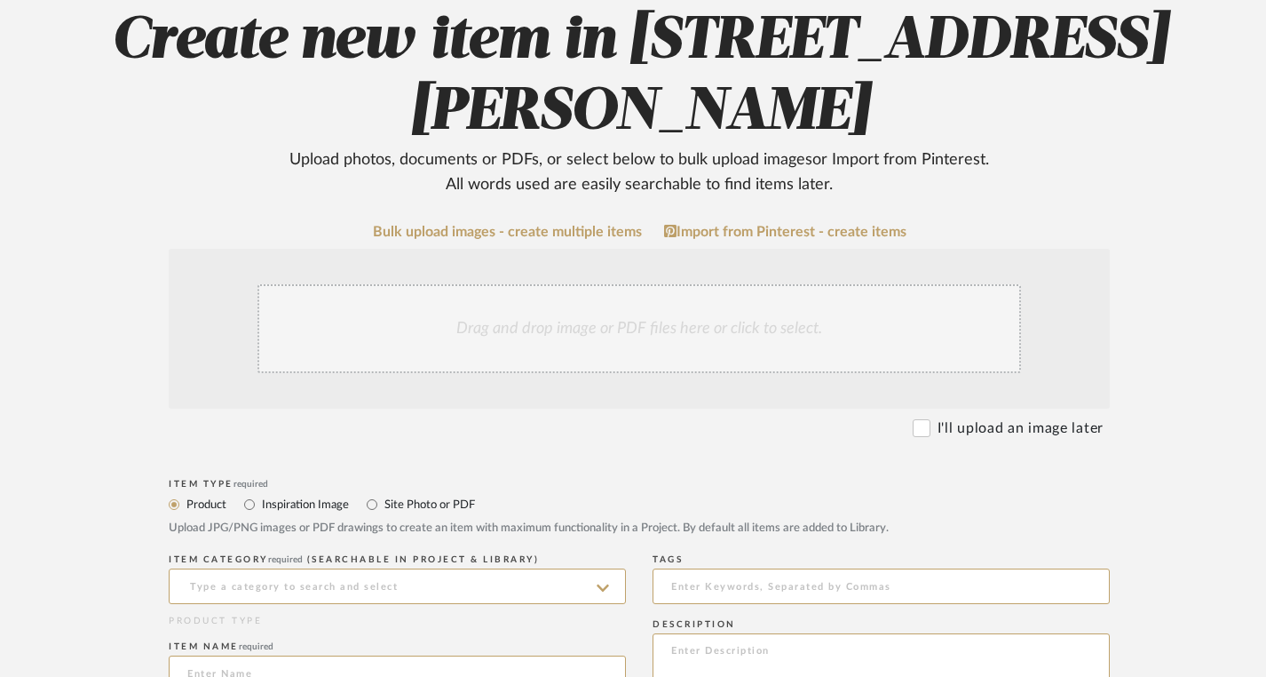
click at [615, 334] on div "Drag and drop image or PDF files here or click to select." at bounding box center [640, 328] width 764 height 89
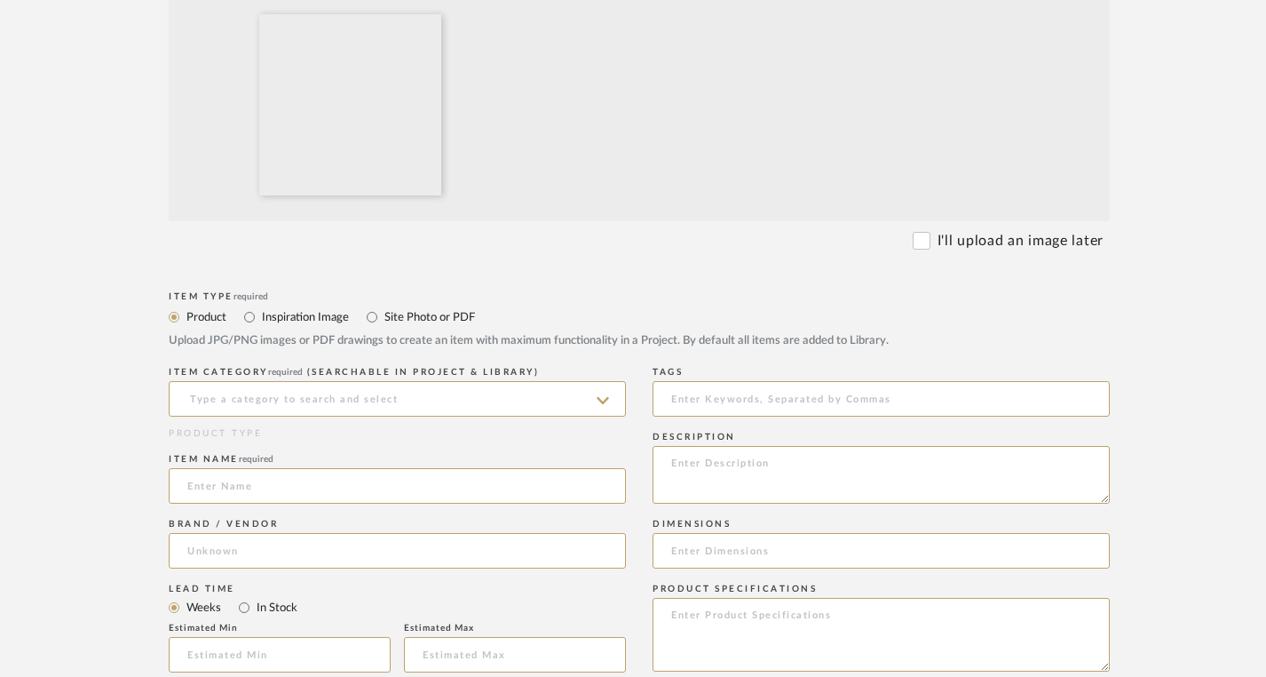
scroll to position [597, 0]
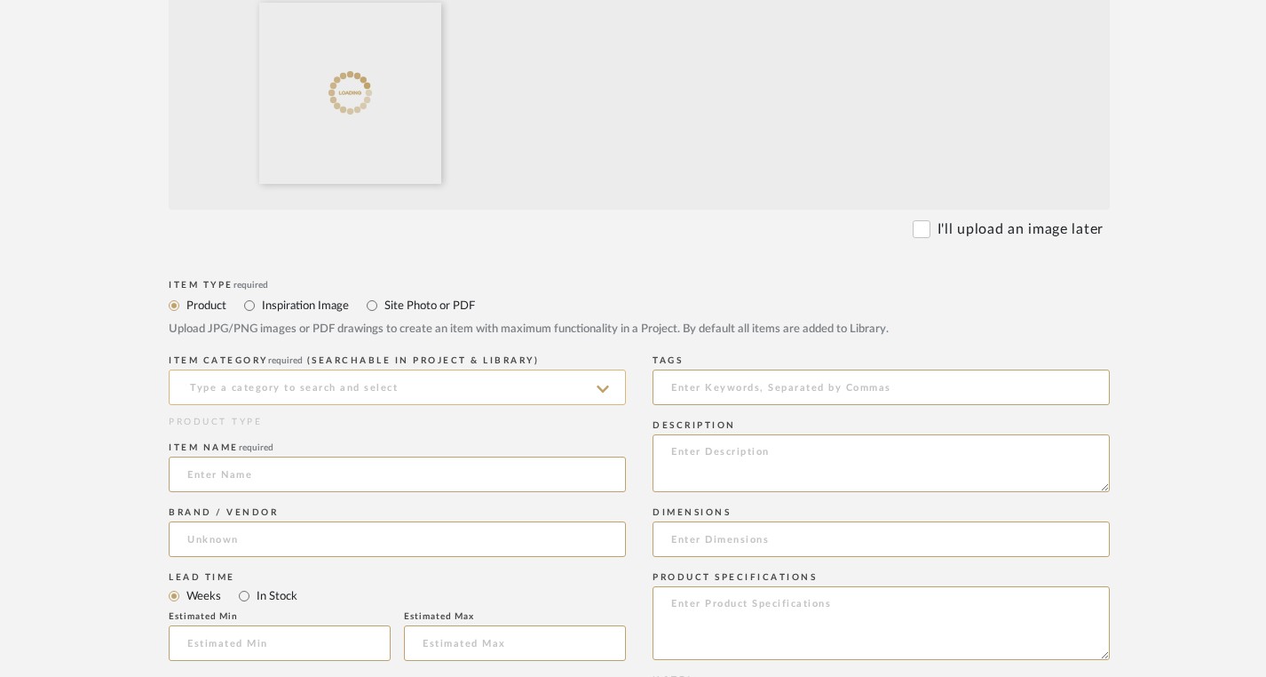
click at [526, 372] on input at bounding box center [397, 387] width 457 height 36
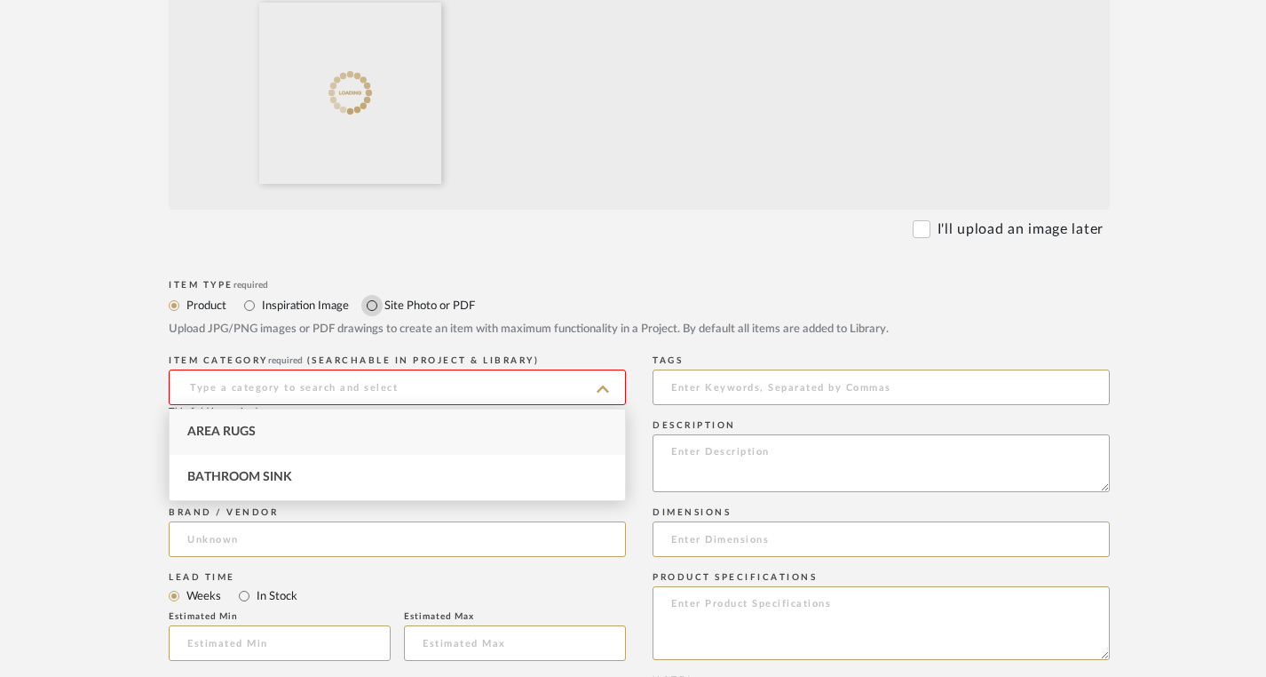
click at [376, 303] on input "Site Photo or PDF" at bounding box center [371, 305] width 21 height 21
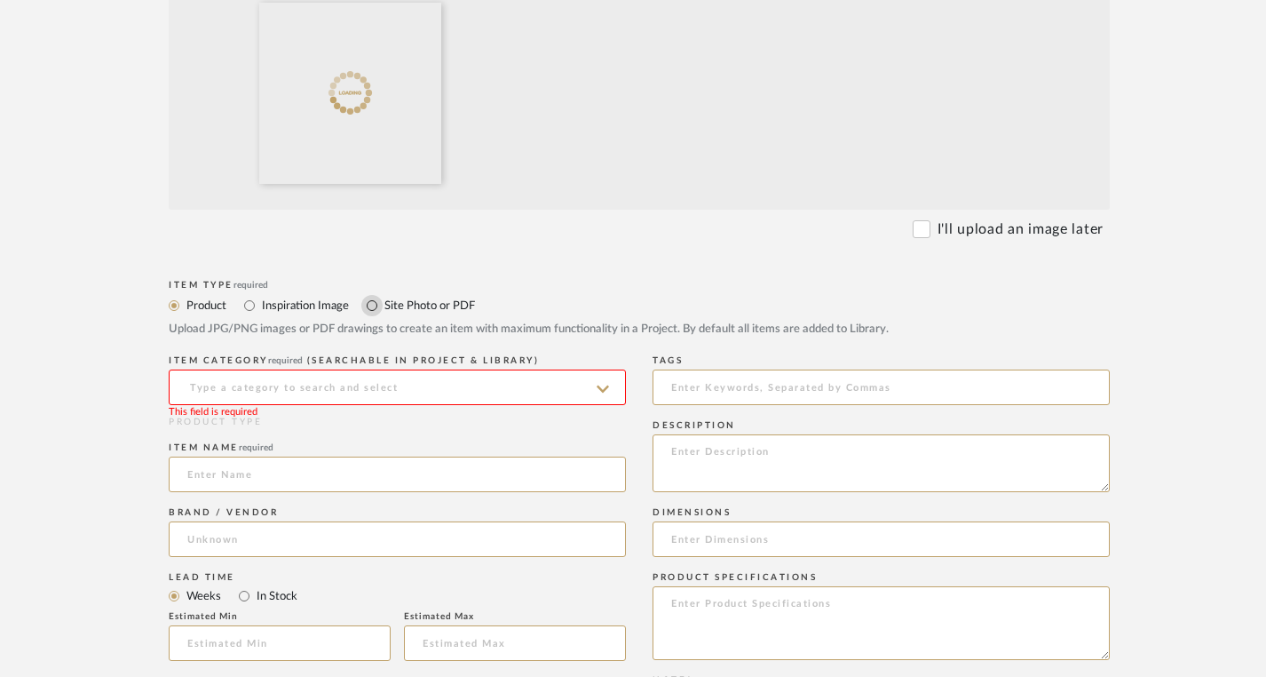
click at [376, 303] on input "Site Photo or PDF" at bounding box center [371, 305] width 21 height 21
radio input "true"
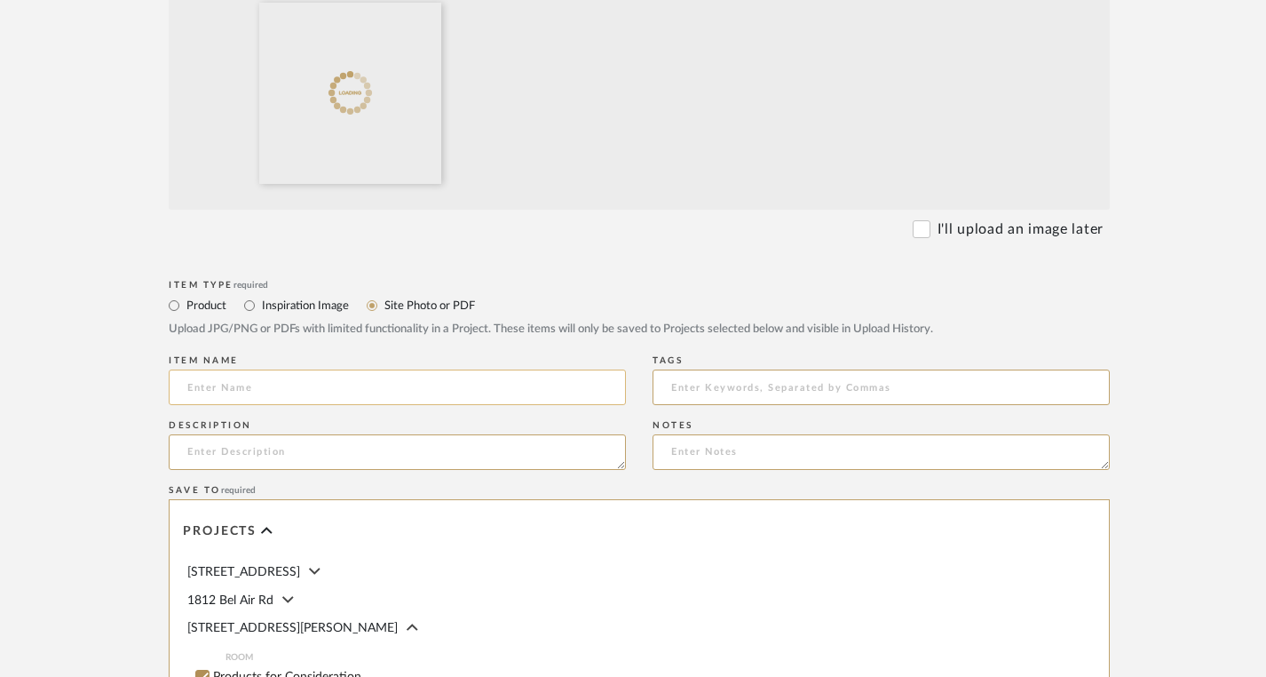
click at [443, 372] on input at bounding box center [397, 387] width 457 height 36
paste input "MANZANITA - Sourcing"
type input "MANZANITA - Sourcing"
click at [321, 445] on textarea at bounding box center [397, 452] width 457 height 36
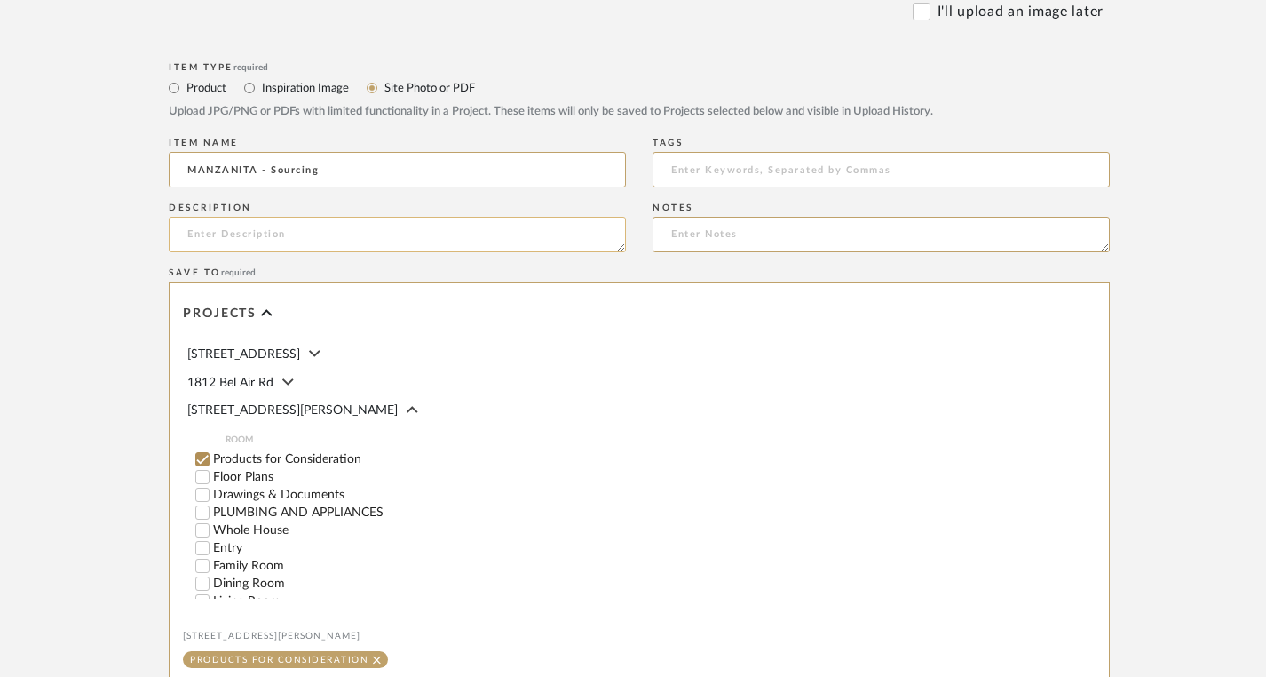
scroll to position [95, 0]
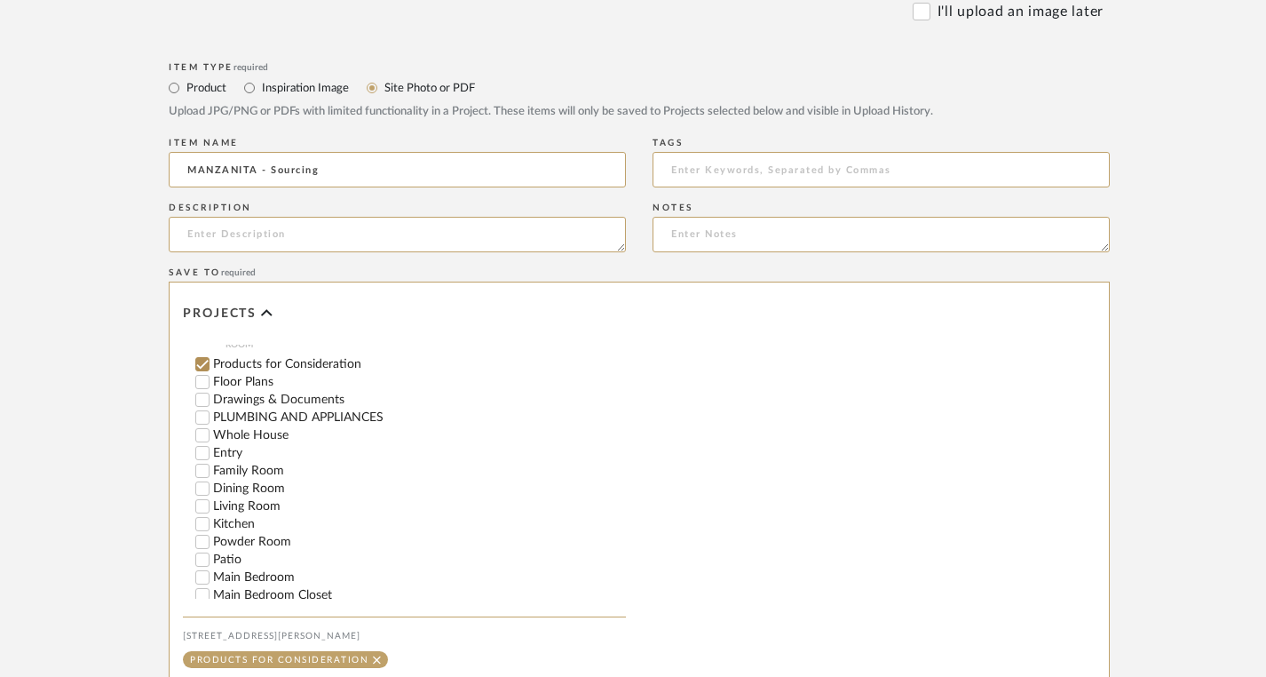
click at [200, 359] on input "Products for Consideration" at bounding box center [203, 364] width 18 height 18
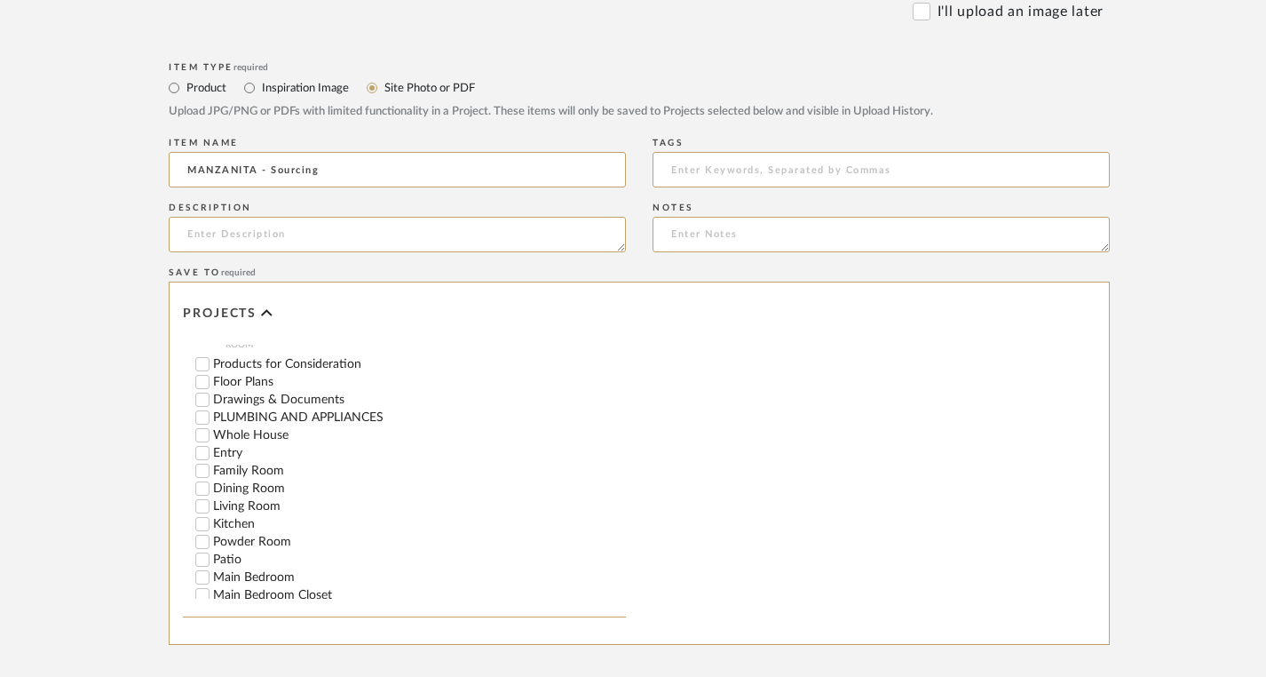
click at [202, 397] on input "Drawings & Documents" at bounding box center [203, 400] width 18 height 18
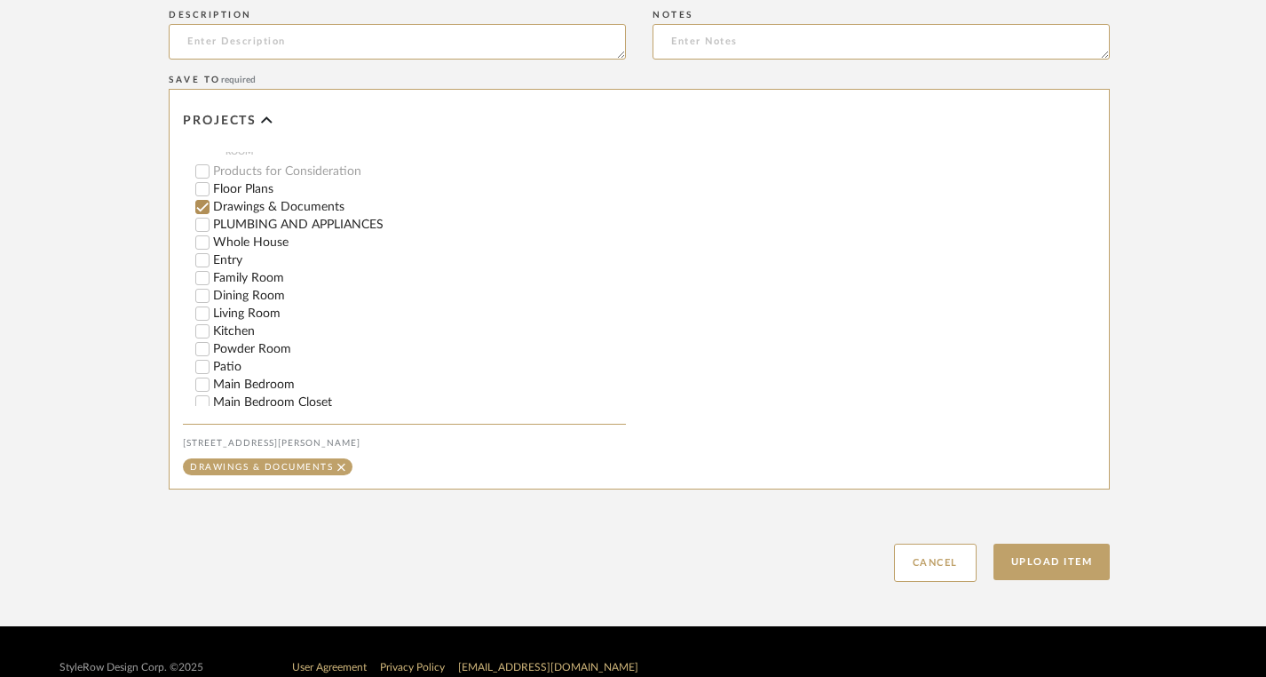
scroll to position [1038, 0]
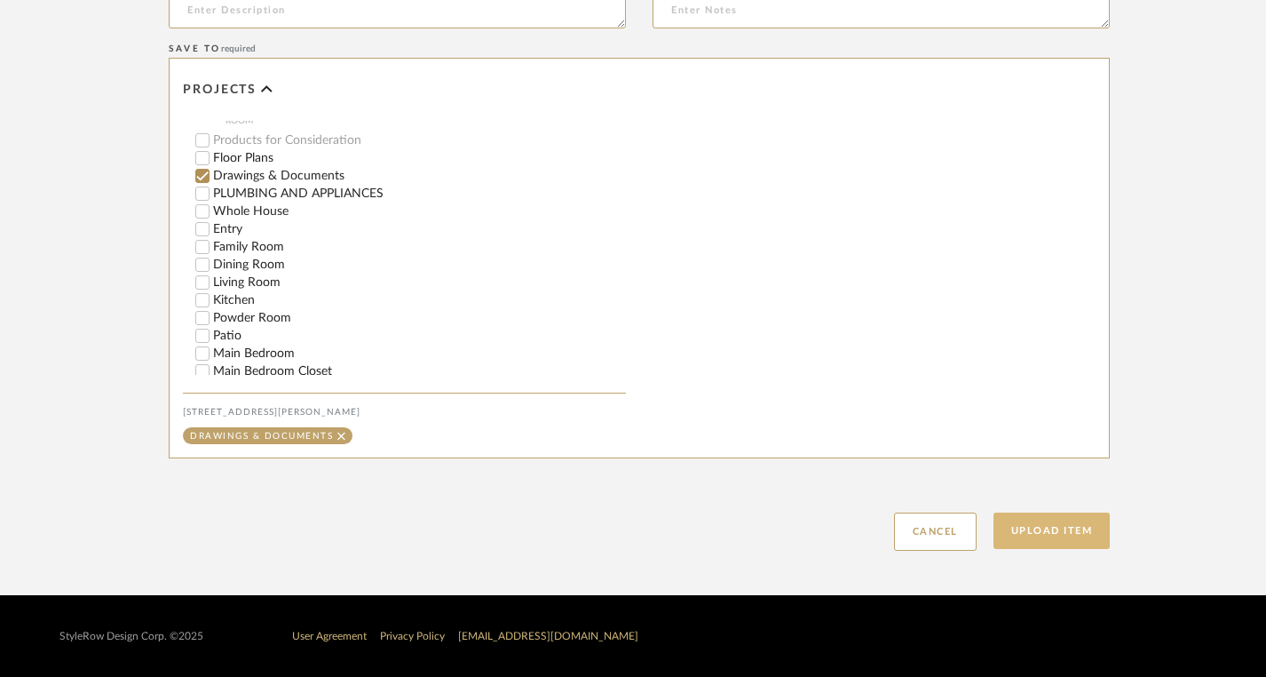
click at [1032, 520] on button "Upload Item" at bounding box center [1052, 530] width 117 height 36
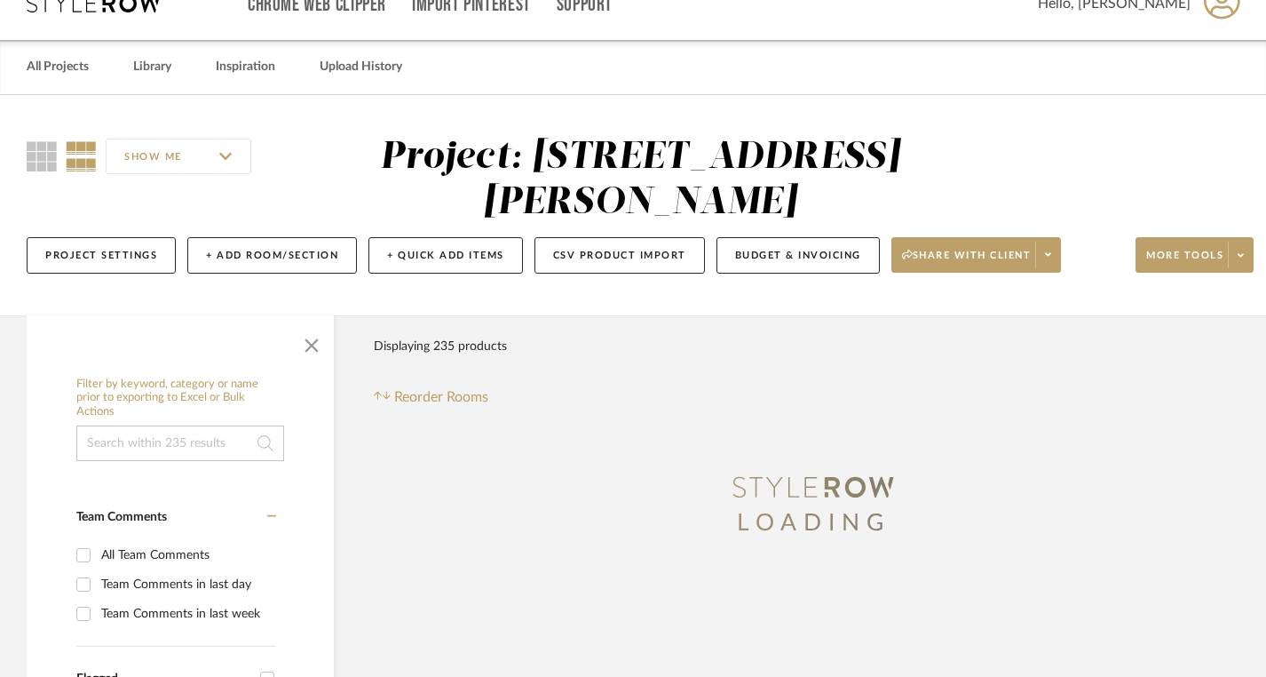
scroll to position [1, 0]
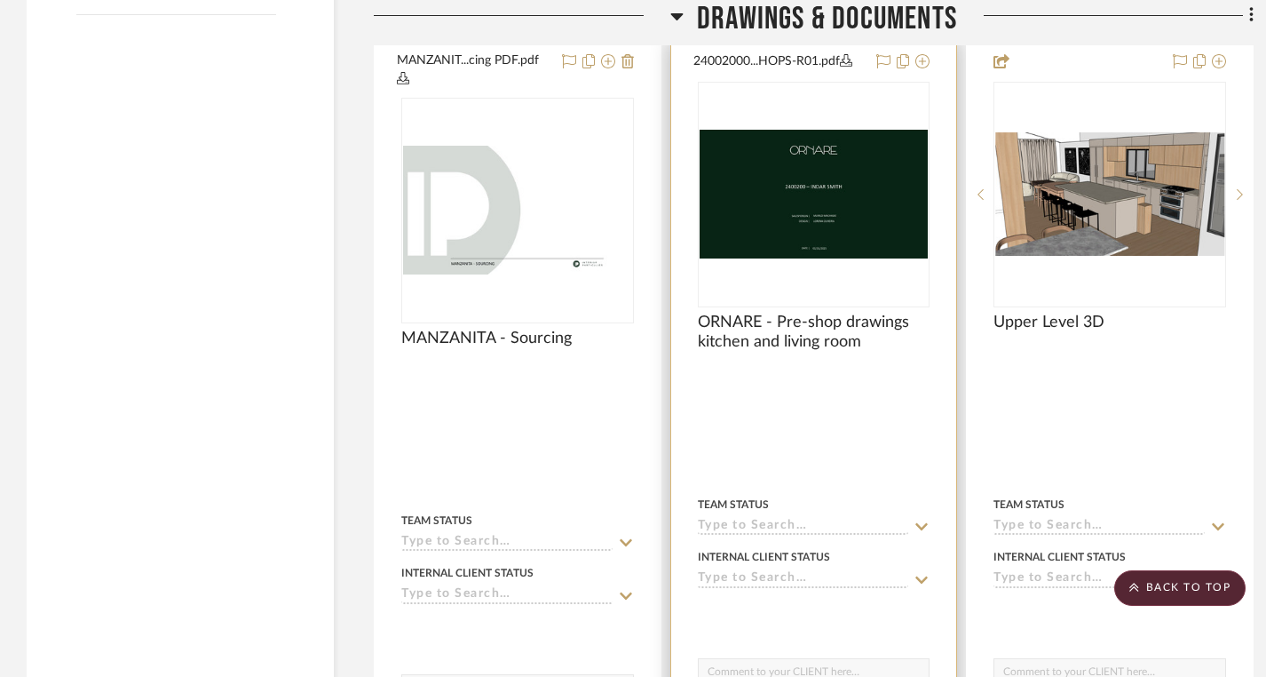
scroll to position [3013, 0]
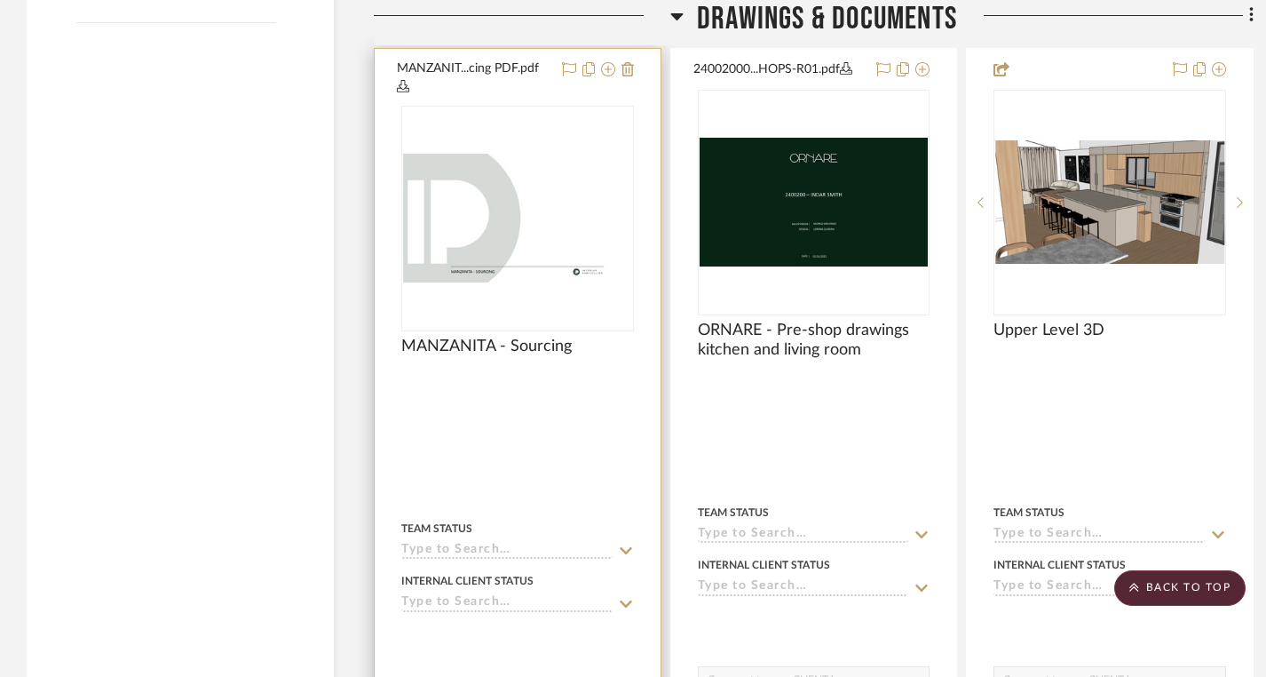
click at [523, 159] on img "0" at bounding box center [517, 218] width 229 height 129
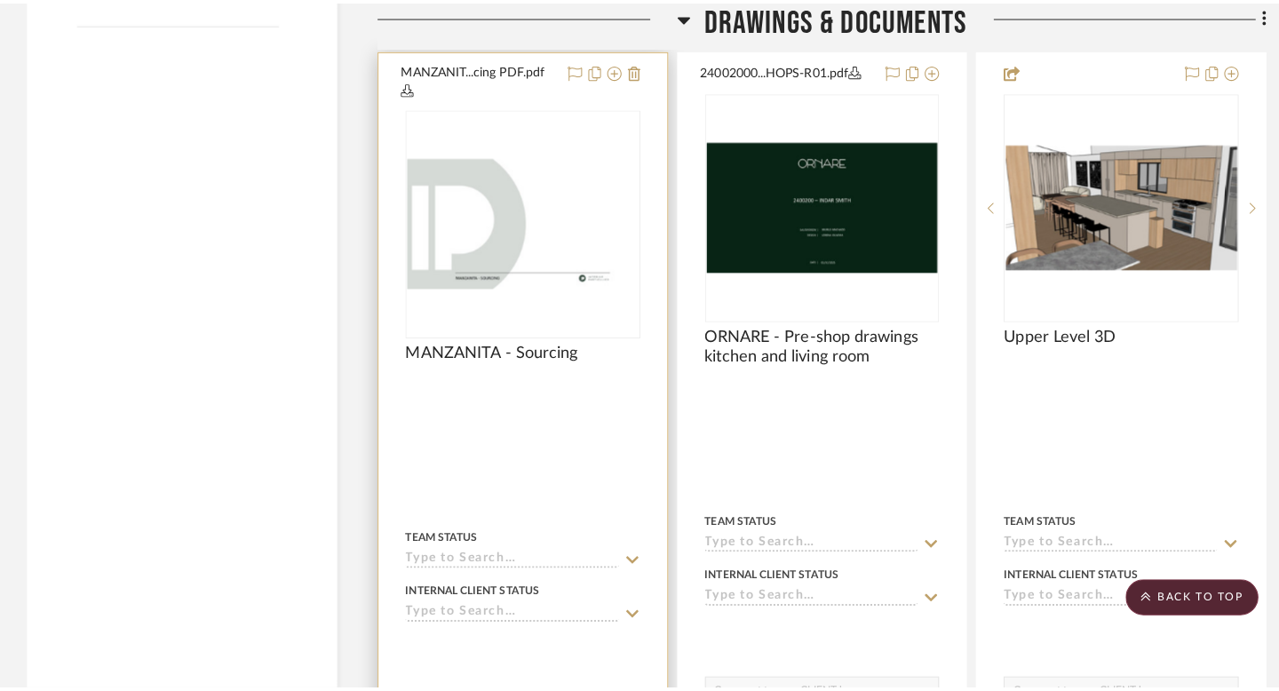
scroll to position [0, 0]
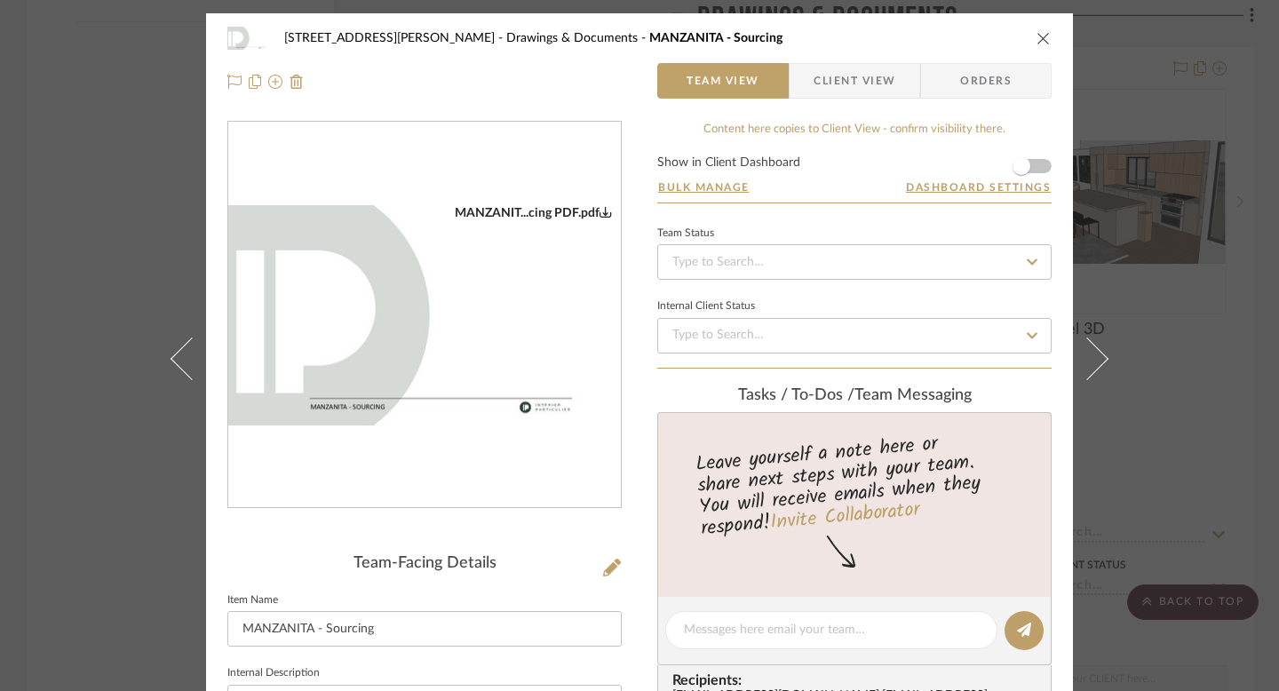
click at [495, 302] on img "0" at bounding box center [424, 315] width 392 height 221
click at [403, 255] on img "0" at bounding box center [424, 315] width 392 height 221
click at [479, 321] on img "0" at bounding box center [424, 315] width 392 height 221
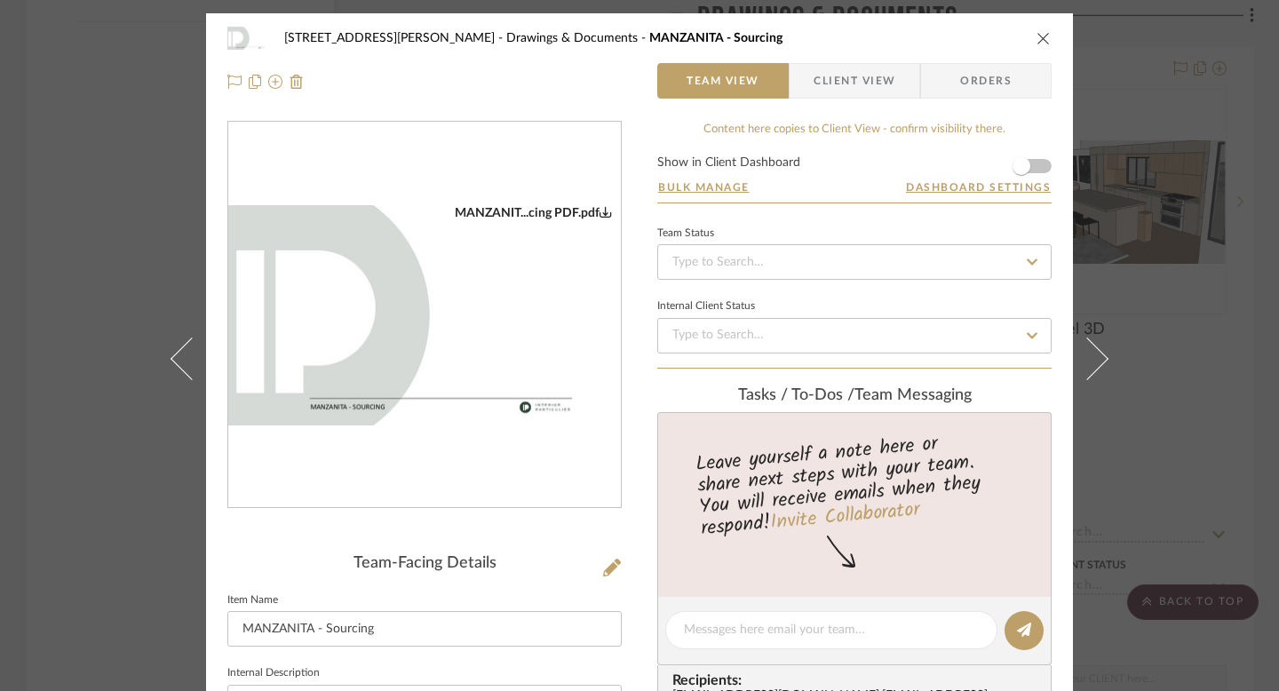
click at [479, 321] on img "0" at bounding box center [424, 315] width 392 height 221
